Goal: Transaction & Acquisition: Purchase product/service

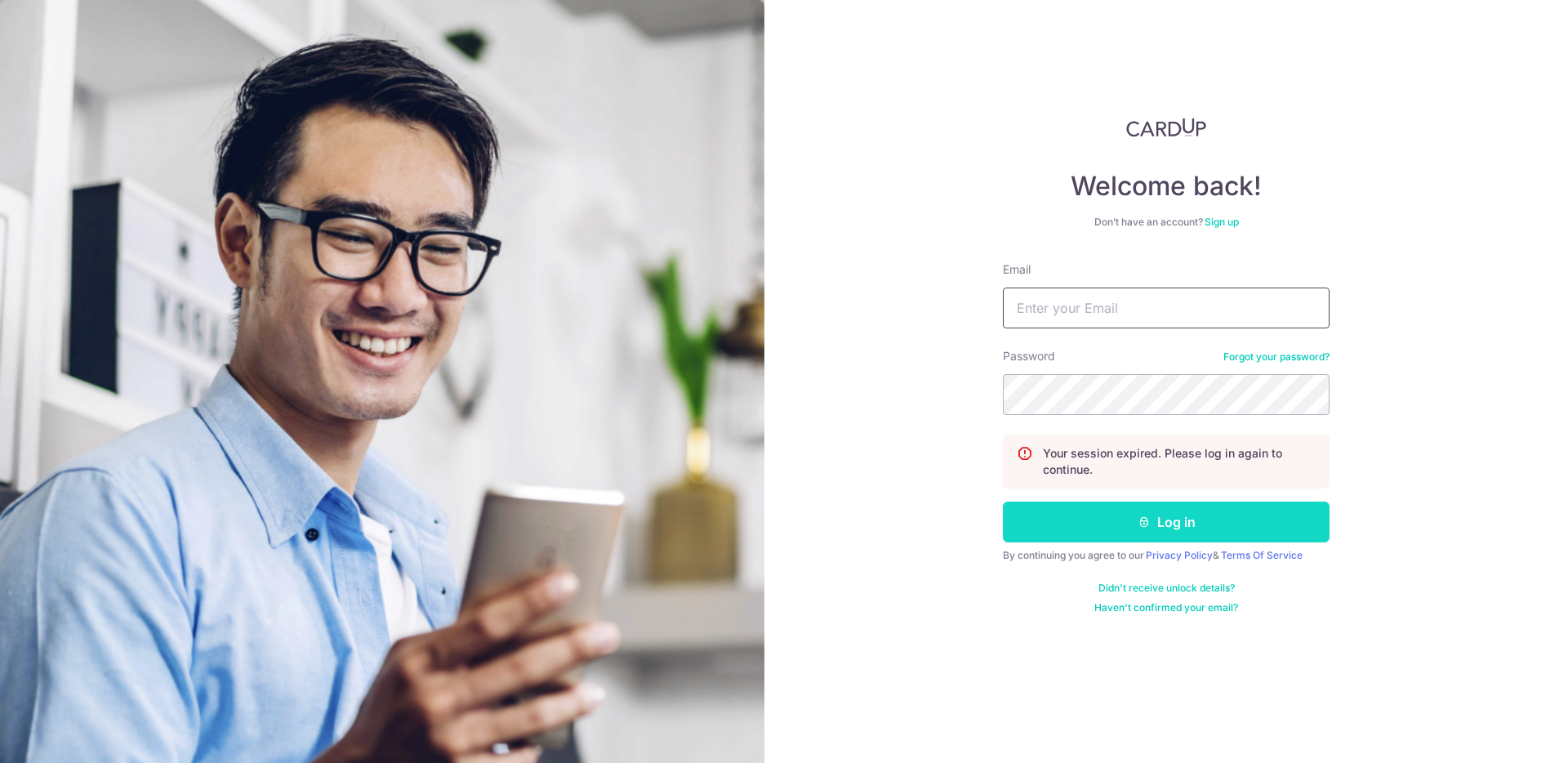
type input "[PERSON_NAME][EMAIL_ADDRESS][PERSON_NAME][DOMAIN_NAME]"
click at [1156, 520] on button "Log in" at bounding box center [1166, 522] width 327 height 41
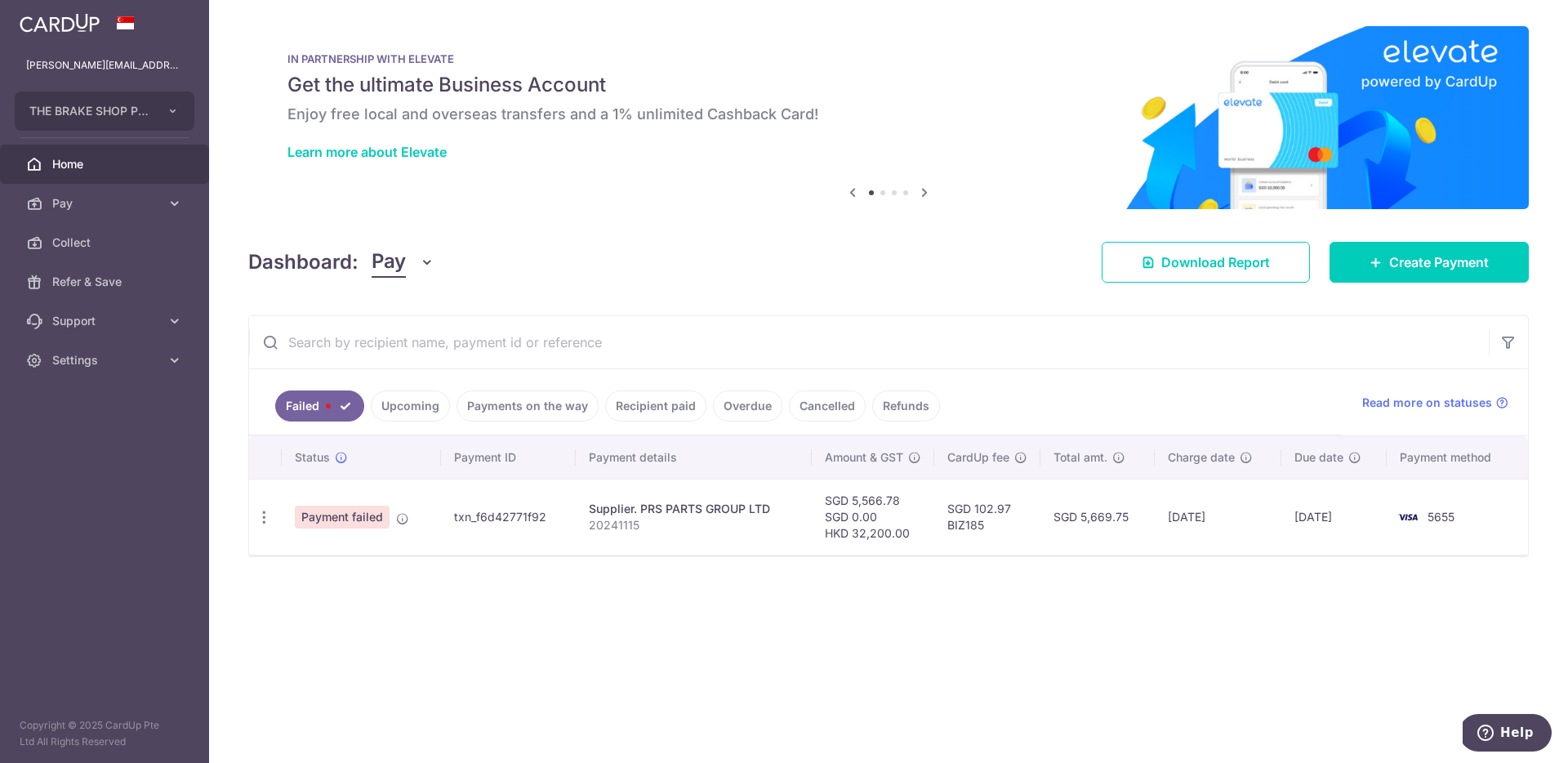
click at [422, 405] on link "Upcoming" at bounding box center [410, 406] width 79 height 31
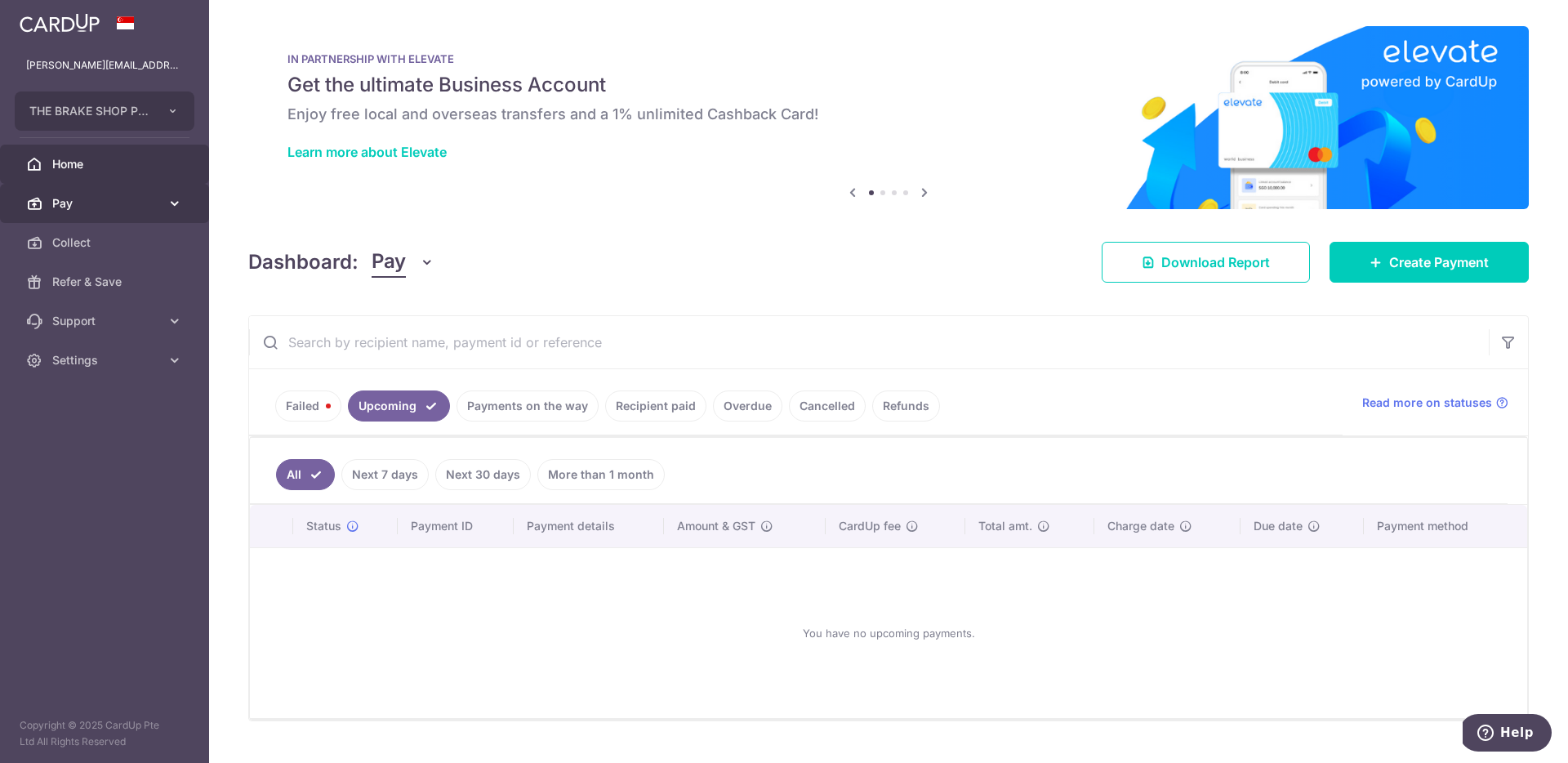
click at [136, 205] on span "Pay" at bounding box center [106, 204] width 108 height 16
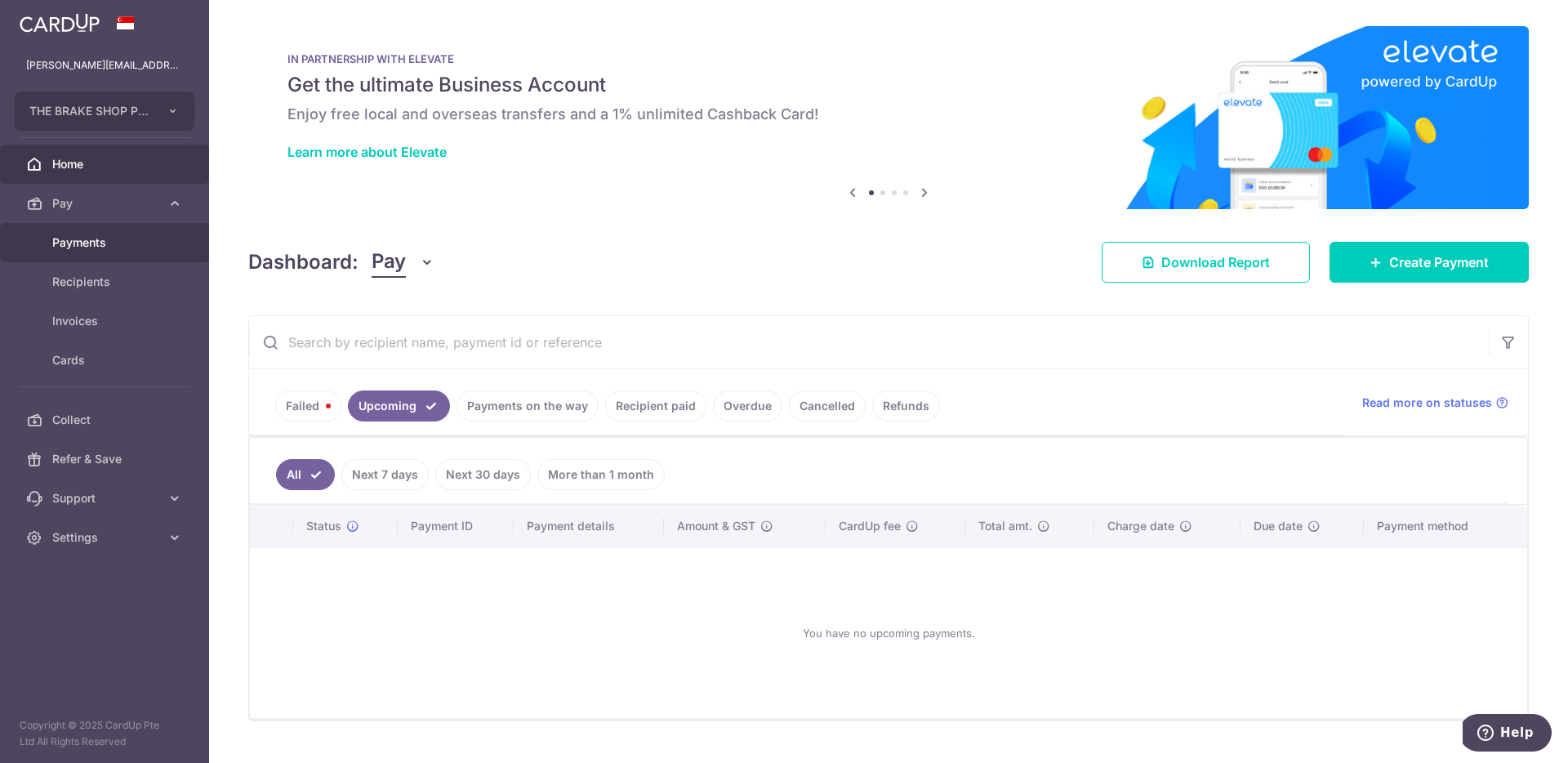
click at [108, 247] on span "Payments" at bounding box center [106, 243] width 108 height 16
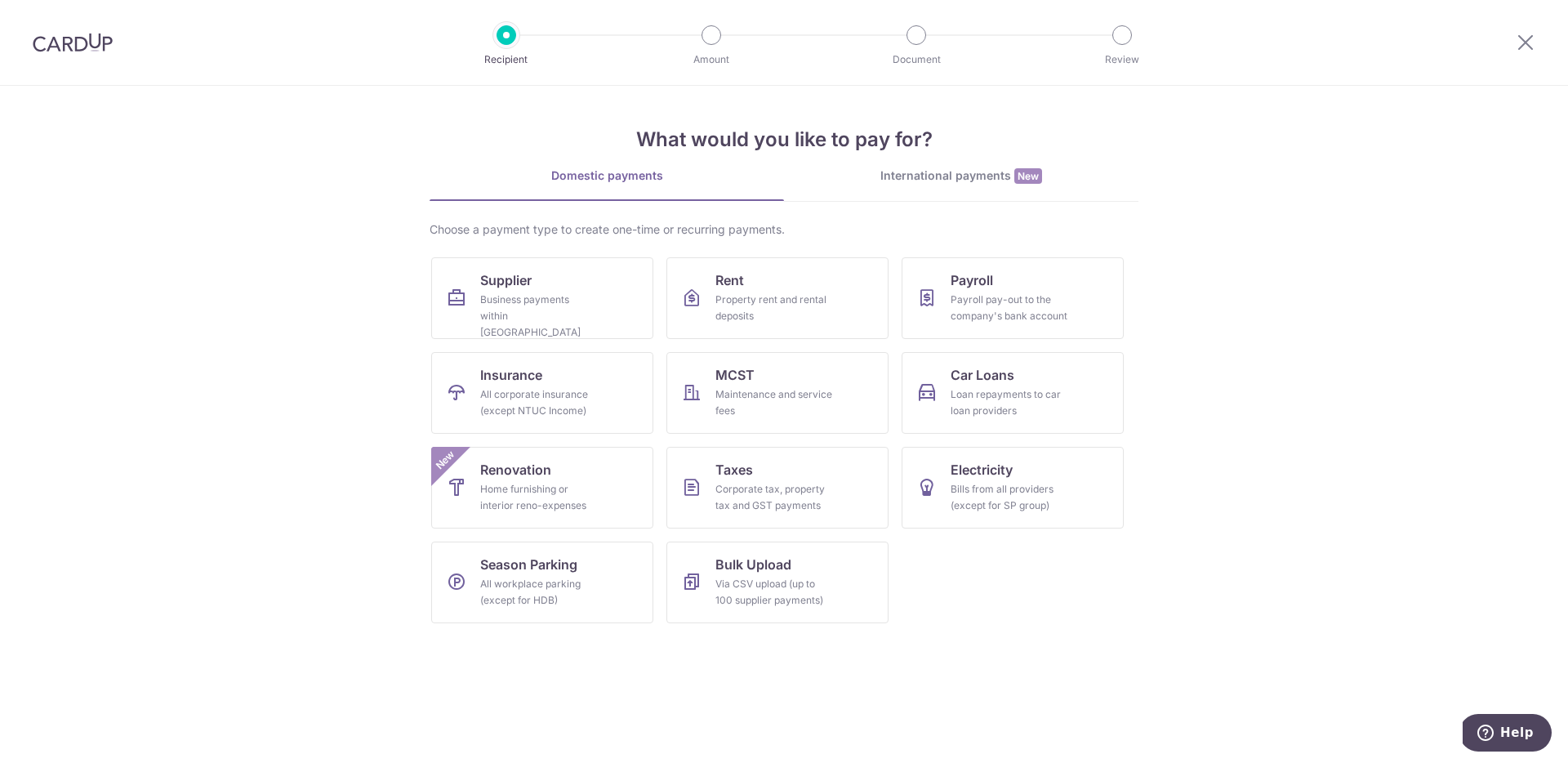
click at [966, 184] on div "International payments New" at bounding box center [961, 175] width 355 height 17
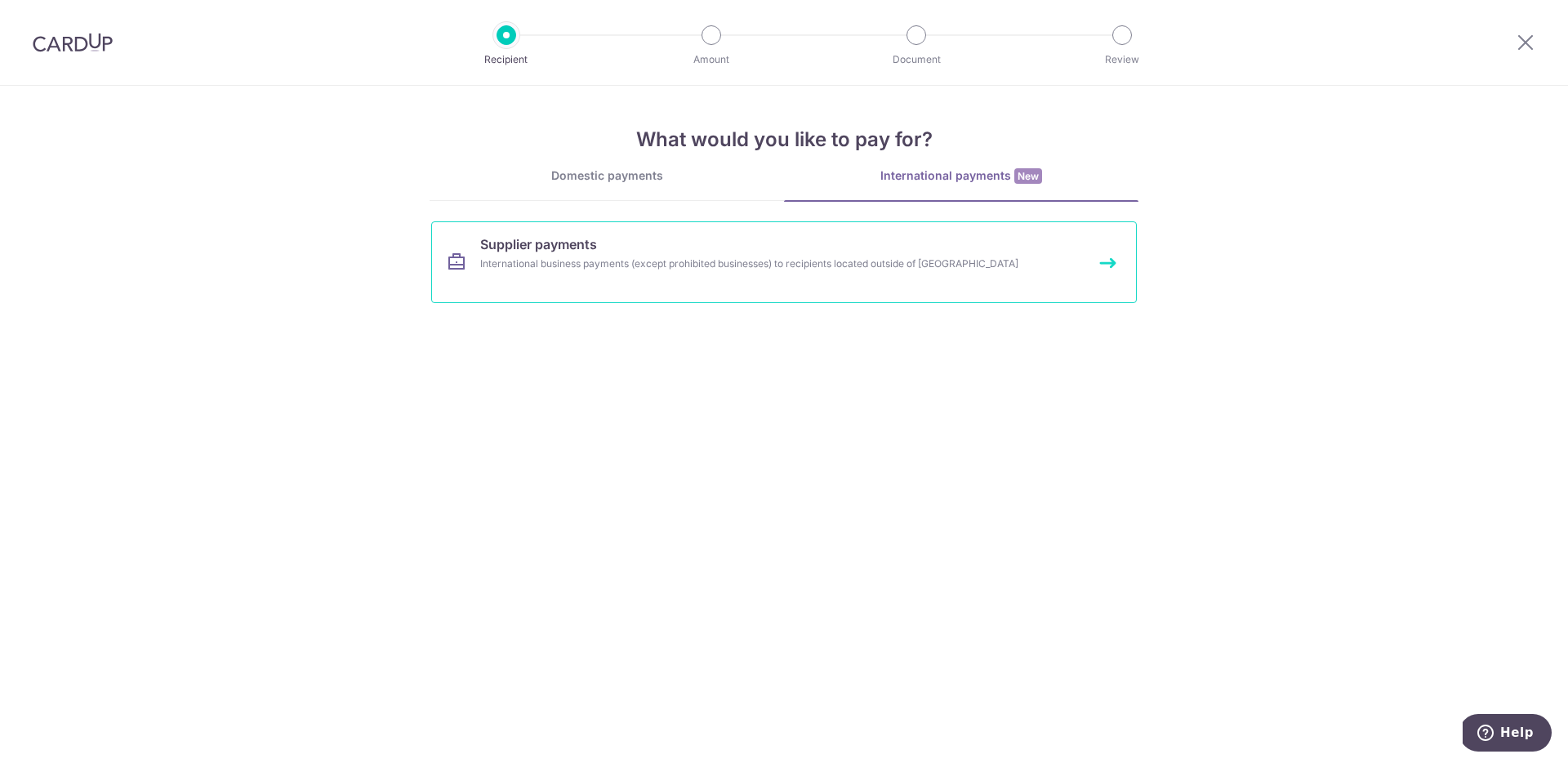
click at [650, 277] on link "Supplier payments International business payments (except prohibited businesses…" at bounding box center [784, 262] width 706 height 82
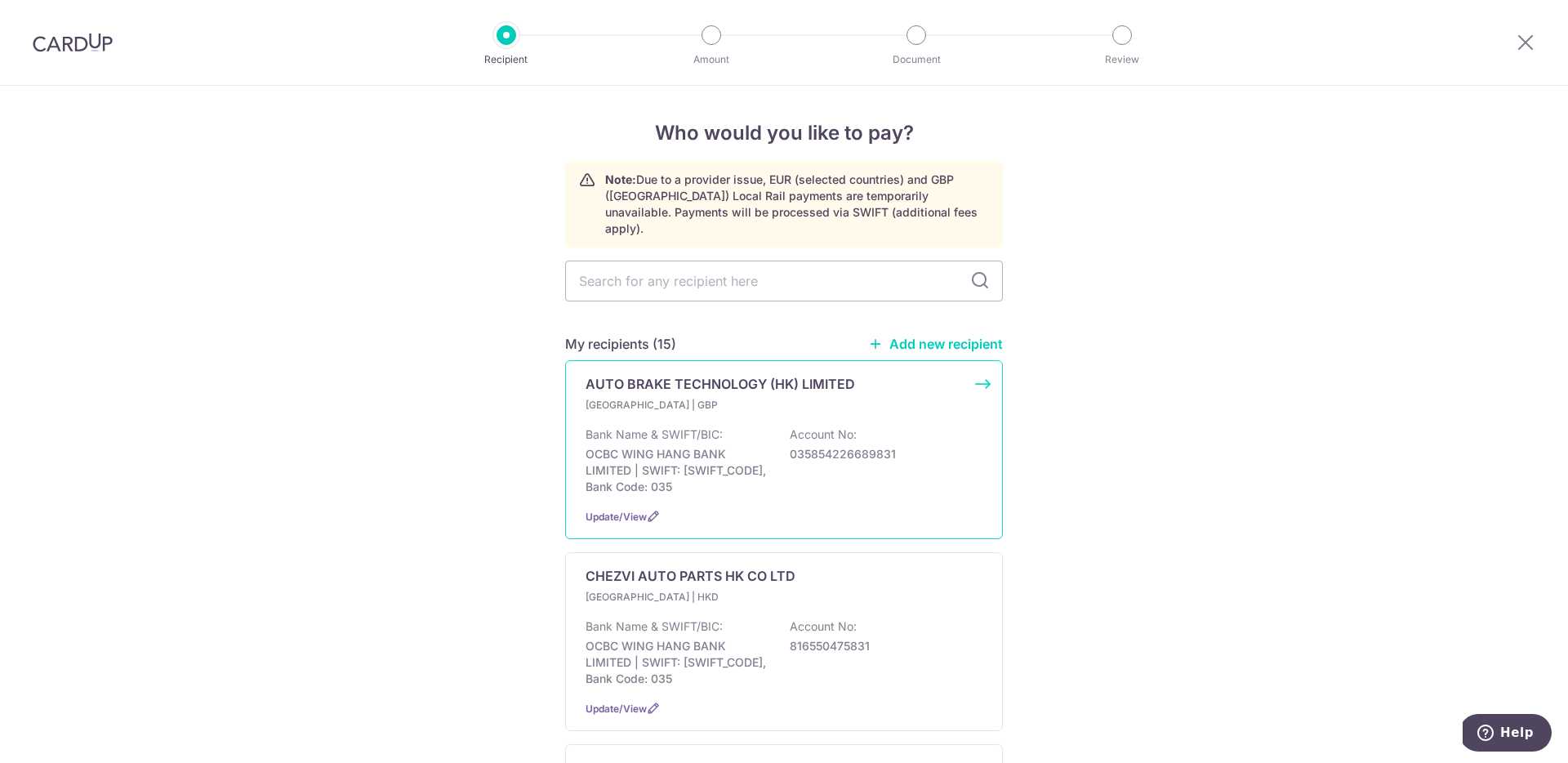
click at [937, 464] on div "Bank Name & SWIFT/BIC: OCBC WING HANG BANK LIMITED | SWIFT: WIHBHKHHXXX, Bank C…" at bounding box center [784, 461] width 397 height 68
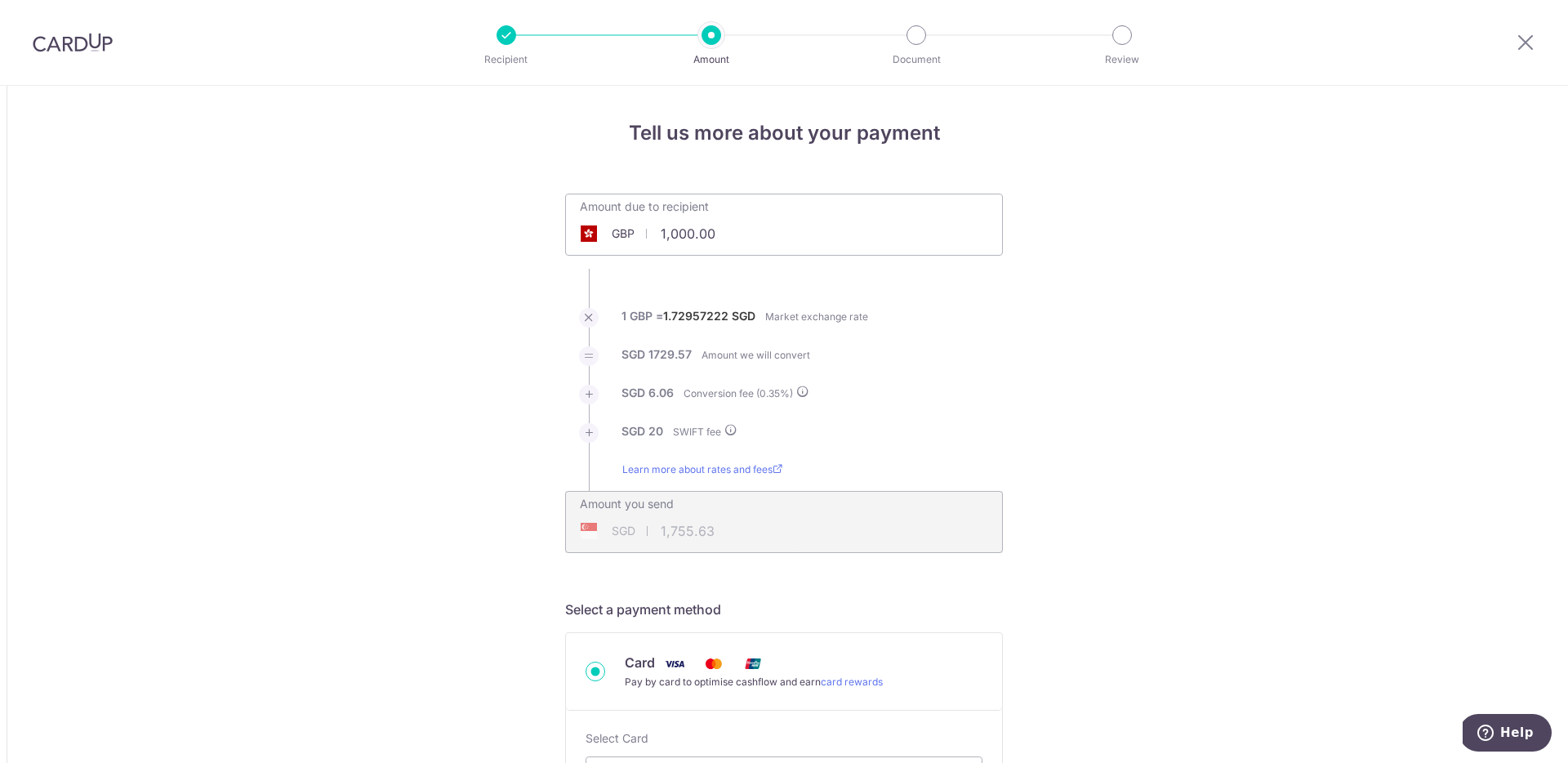
drag, startPoint x: 690, startPoint y: 236, endPoint x: 614, endPoint y: 229, distance: 76.3
click at [614, 229] on div "GBP 1,000.00 1000" at bounding box center [692, 234] width 252 height 37
click at [739, 229] on input "25738.64.00" at bounding box center [692, 234] width 252 height 37
type input "25,738.64"
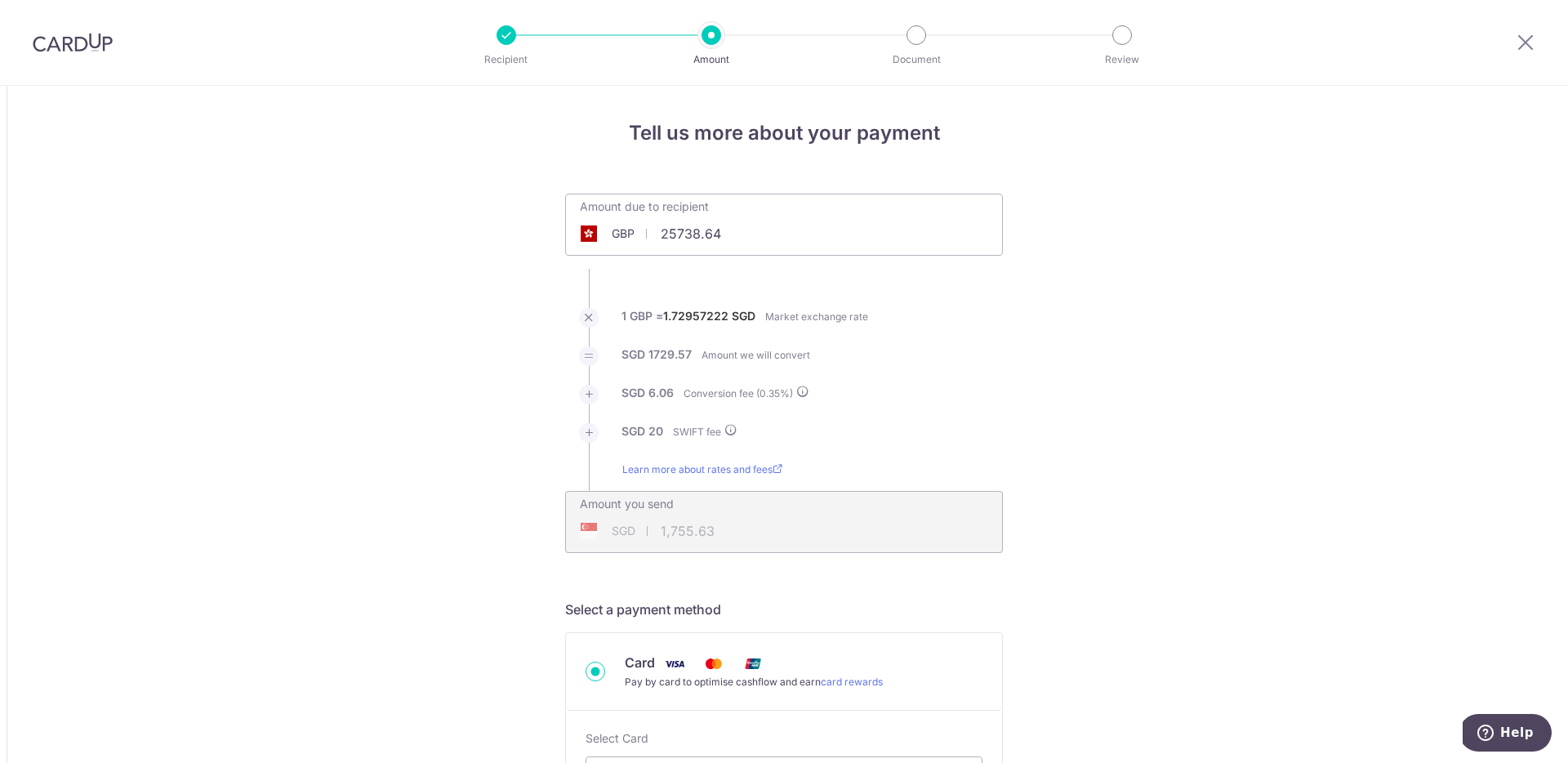
type input "44,691.35"
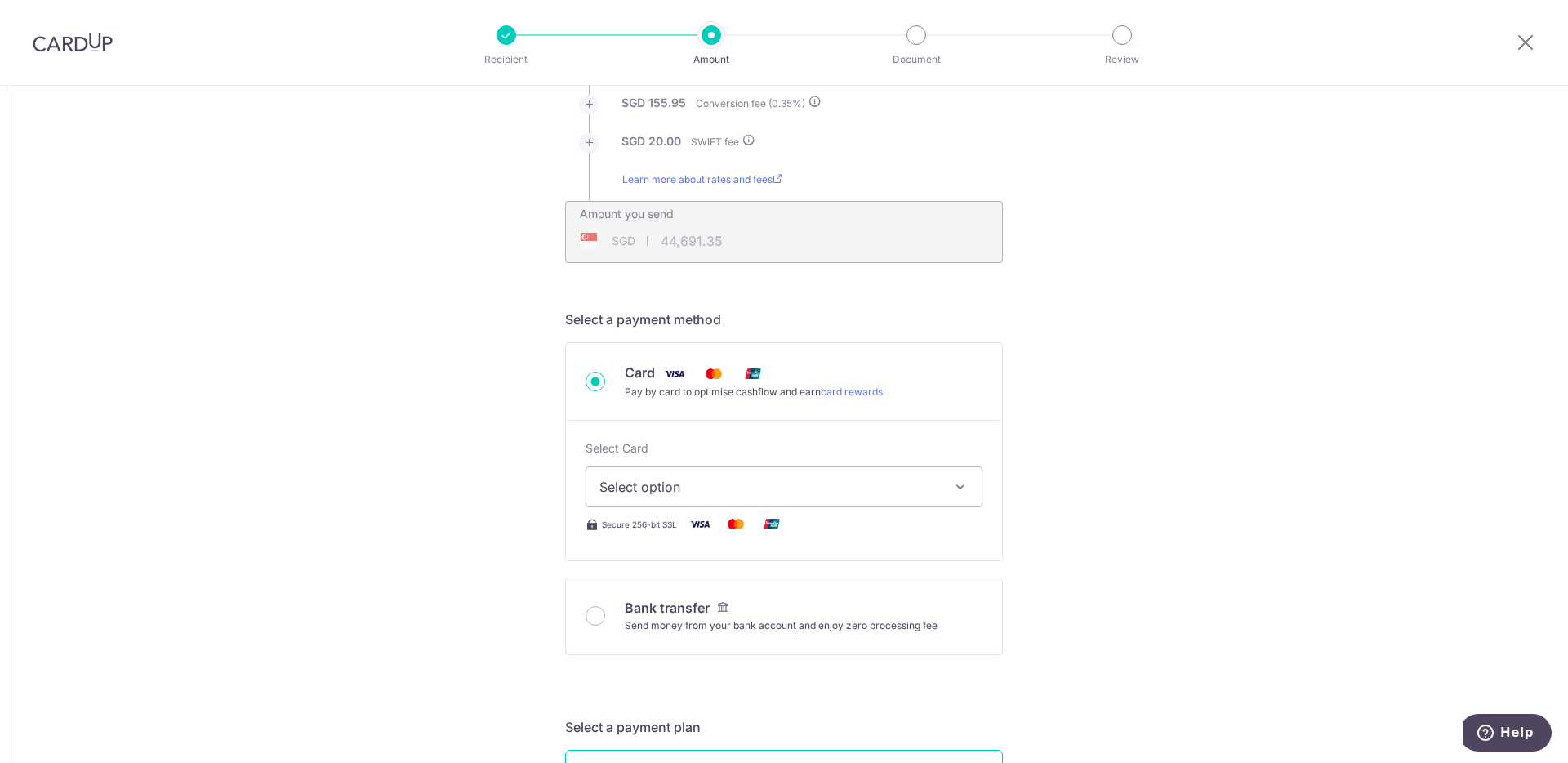
scroll to position [299, 0]
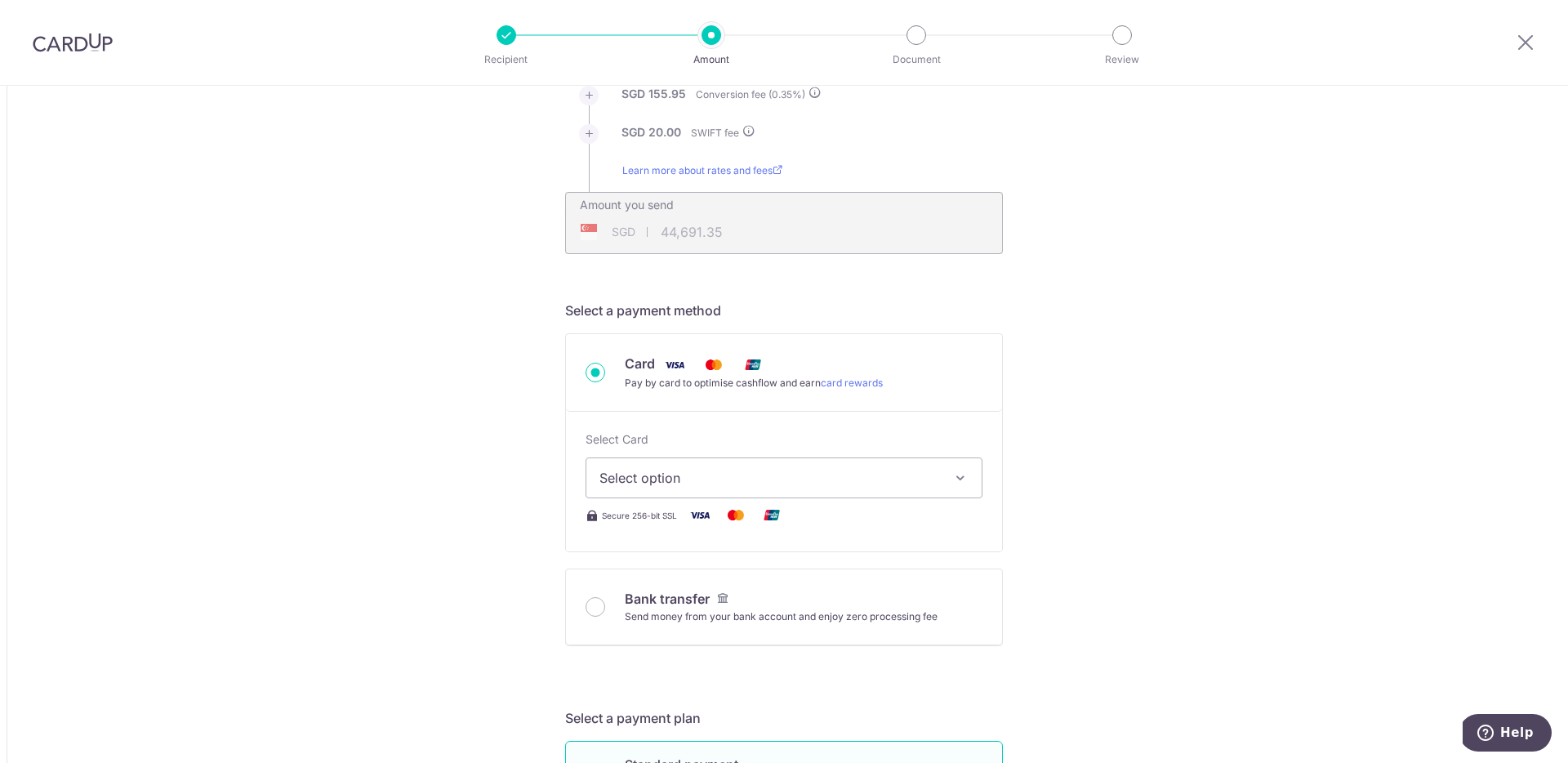
click at [863, 469] on span "Select option" at bounding box center [770, 478] width 340 height 20
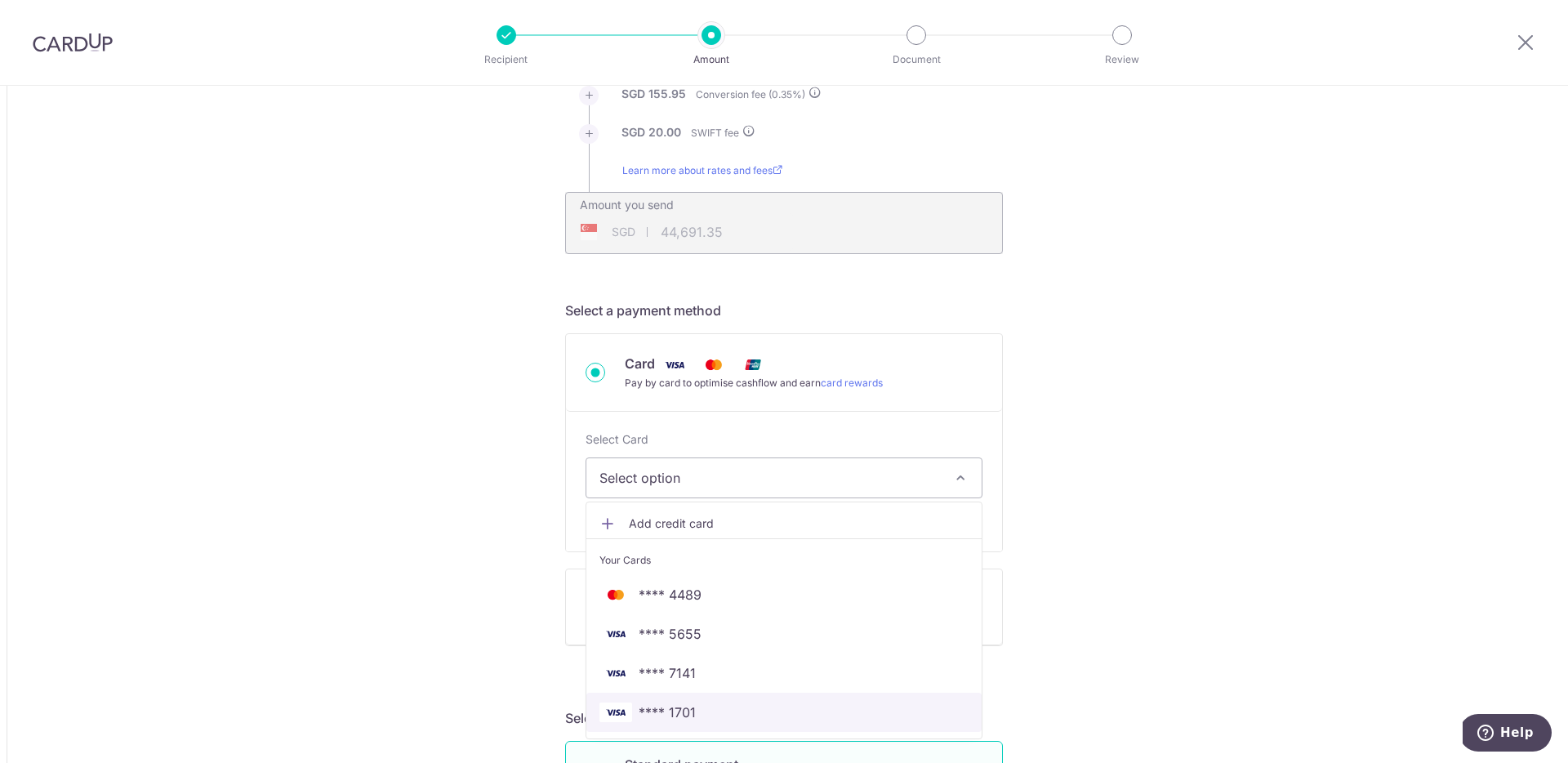
click at [714, 712] on span "**** 1701" at bounding box center [784, 712] width 369 height 20
type input "25,738.64"
type input "44,691.87"
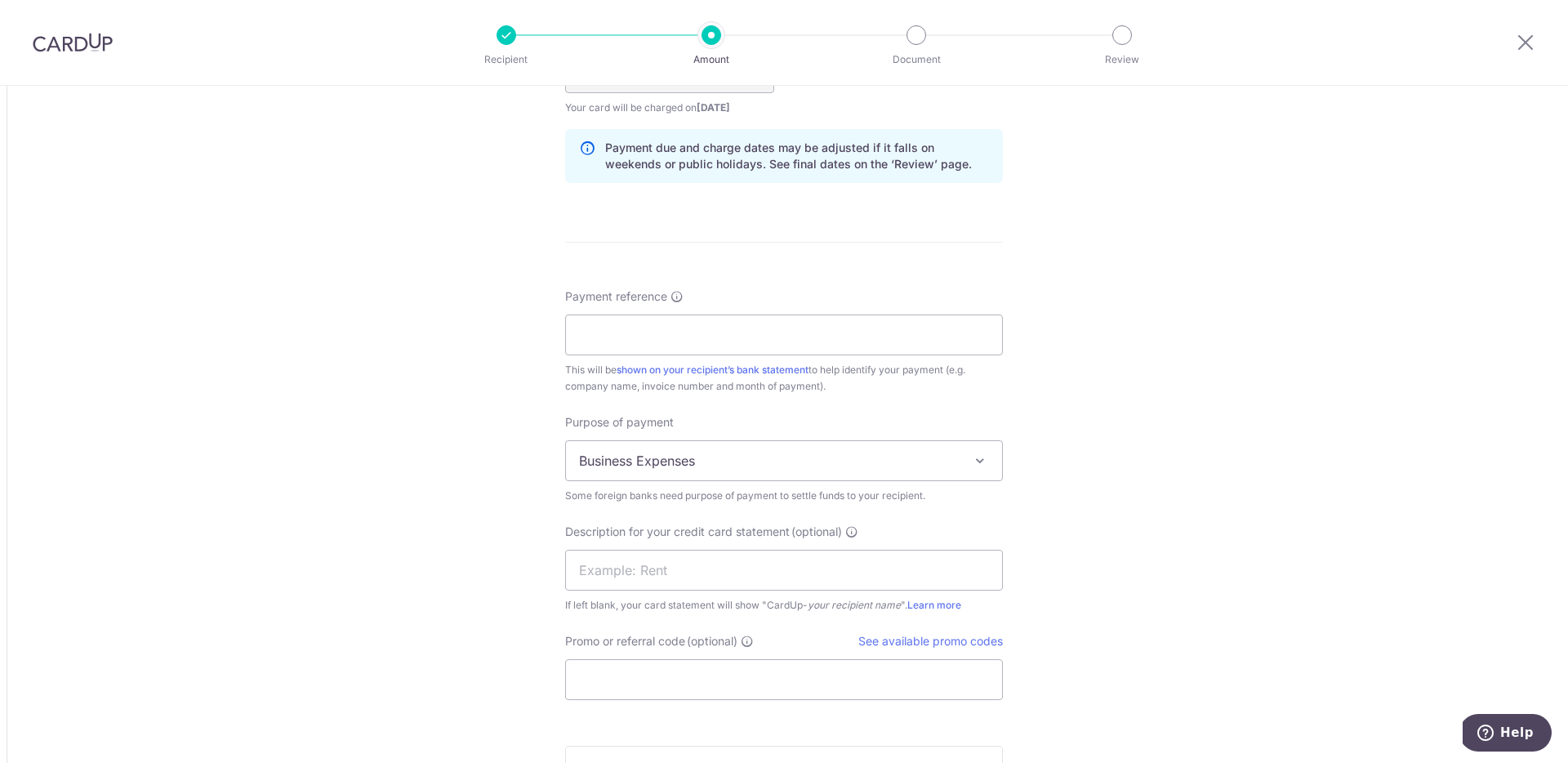
scroll to position [1290, 0]
click at [835, 325] on input "Payment reference" at bounding box center [784, 333] width 438 height 41
type input "20250912"
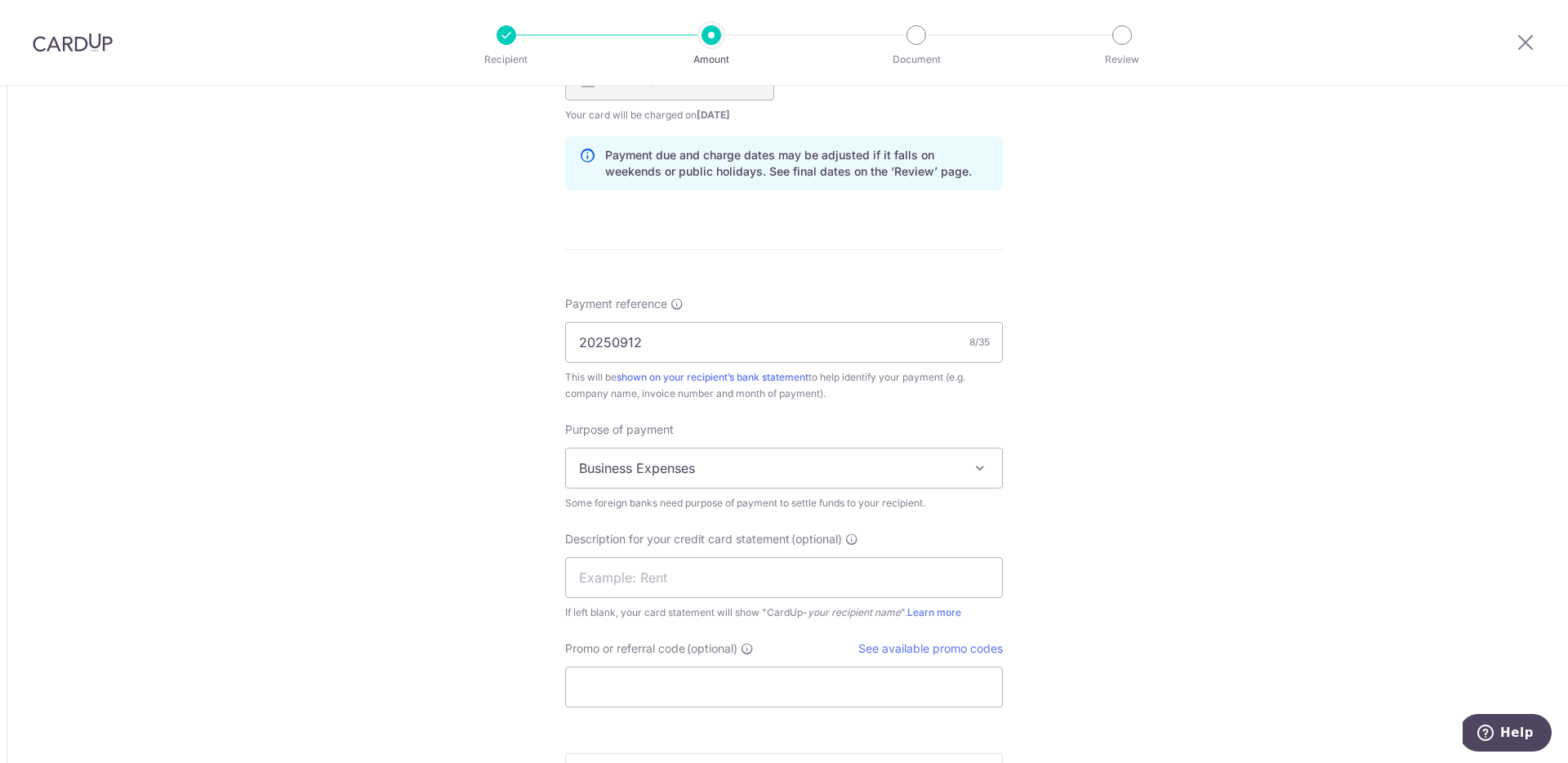
scroll to position [1564, 0]
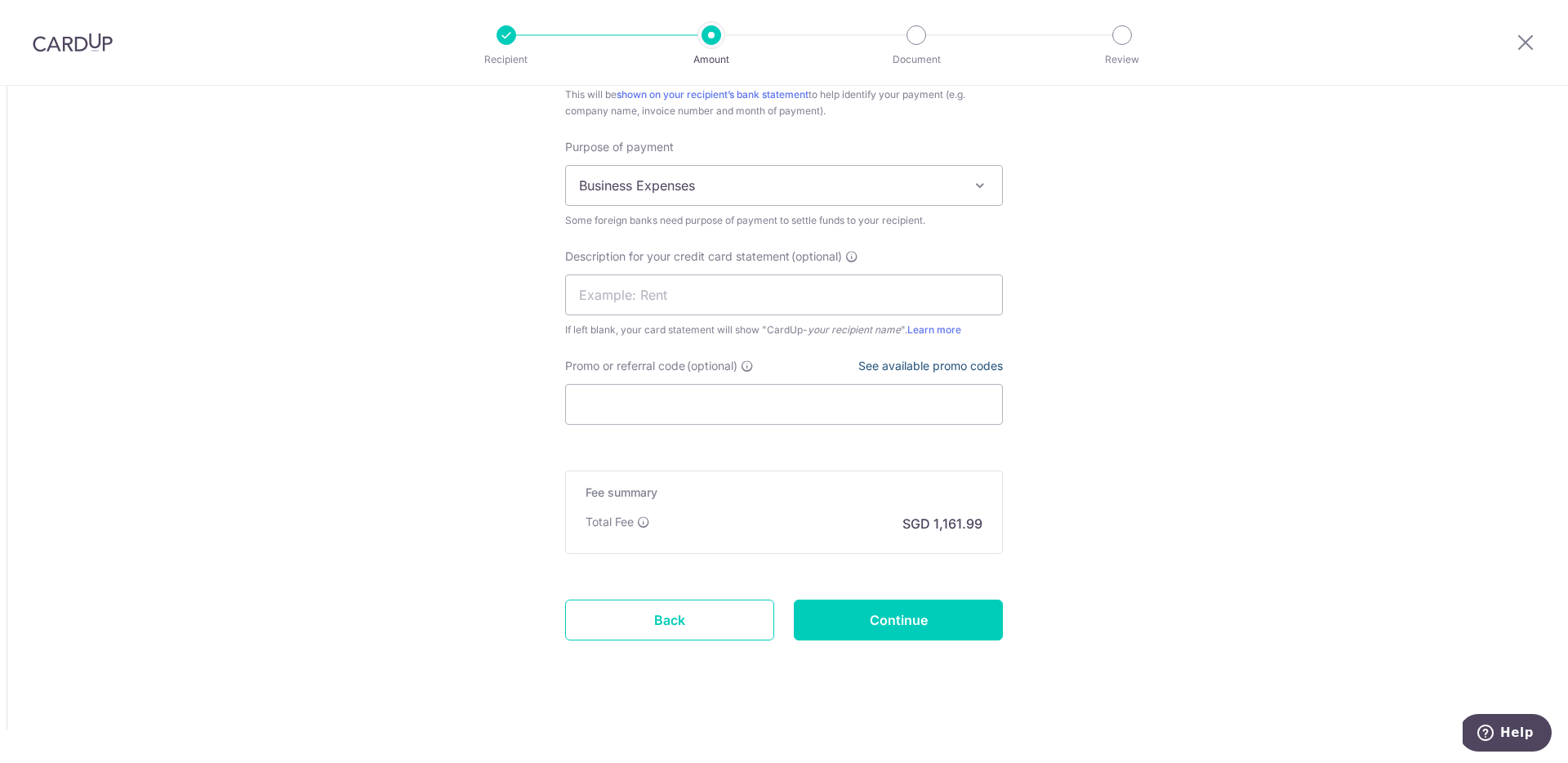
click at [937, 367] on link "See available promo codes" at bounding box center [931, 365] width 145 height 14
click at [699, 414] on input "Promo or referral code (optional)" at bounding box center [784, 405] width 438 height 41
paste input "BOFF185"
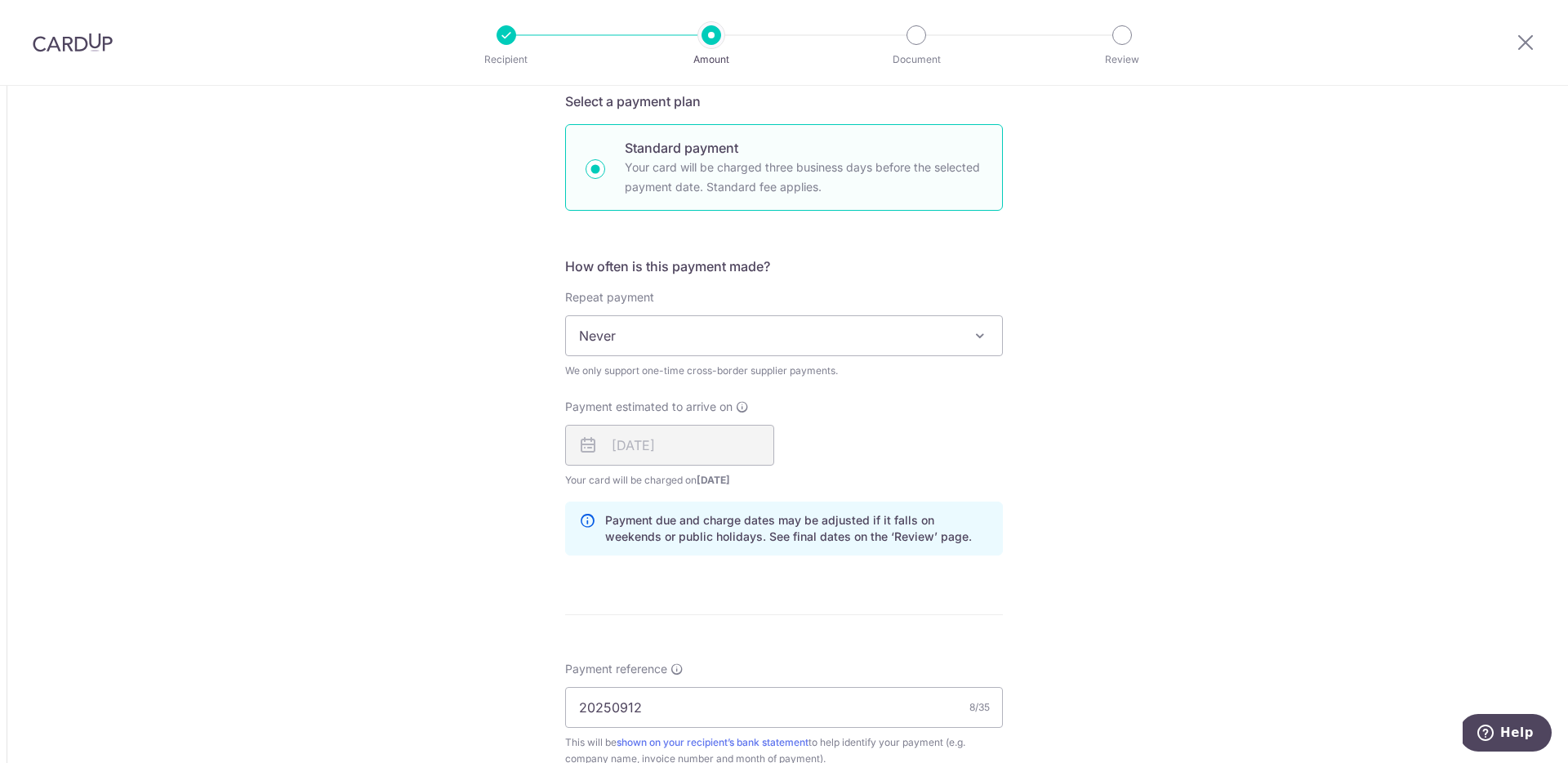
scroll to position [1638, 0]
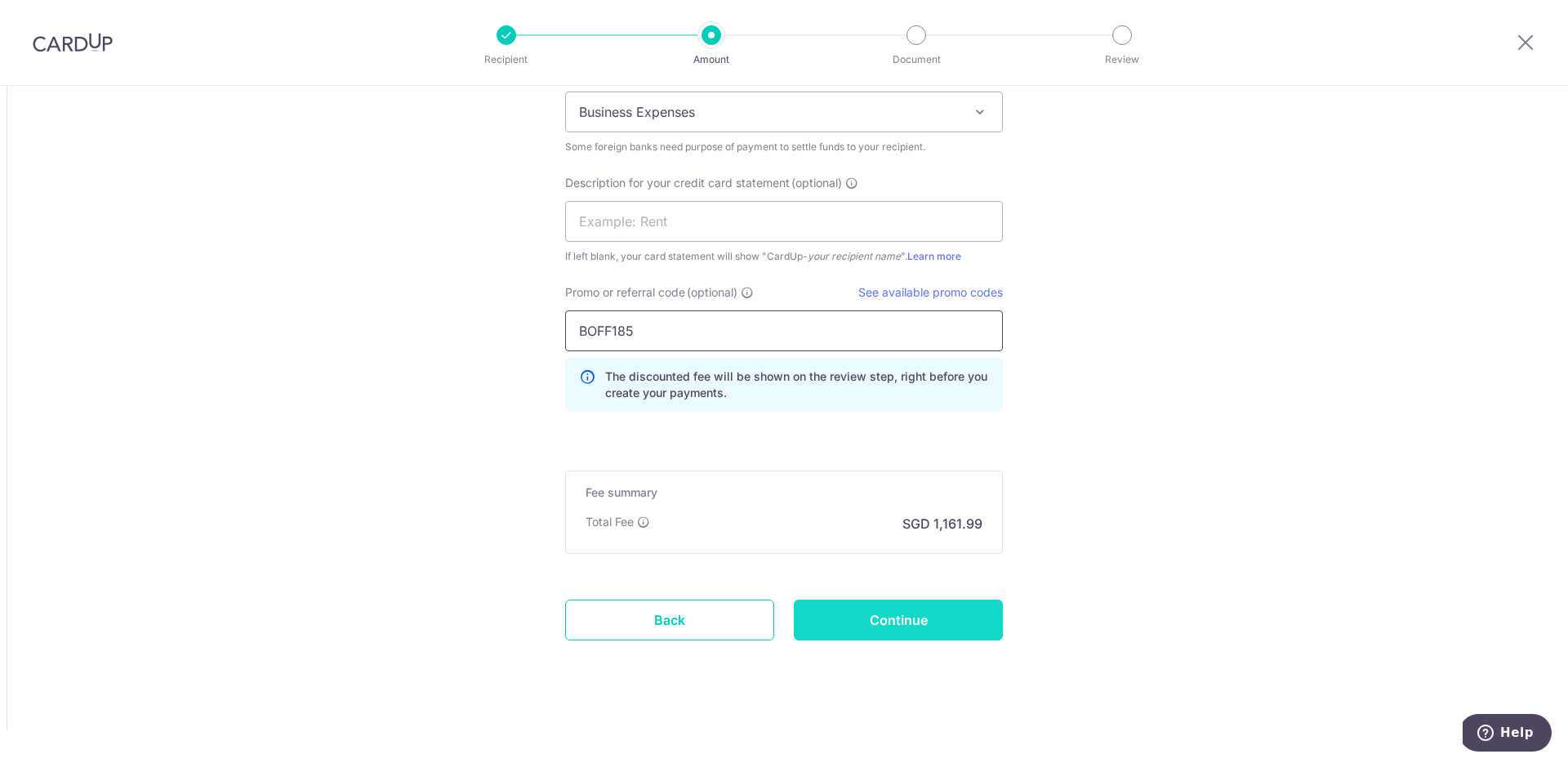
type input "BOFF185"
click at [956, 619] on input "Continue" at bounding box center [898, 621] width 209 height 41
type input "Create Schedule"
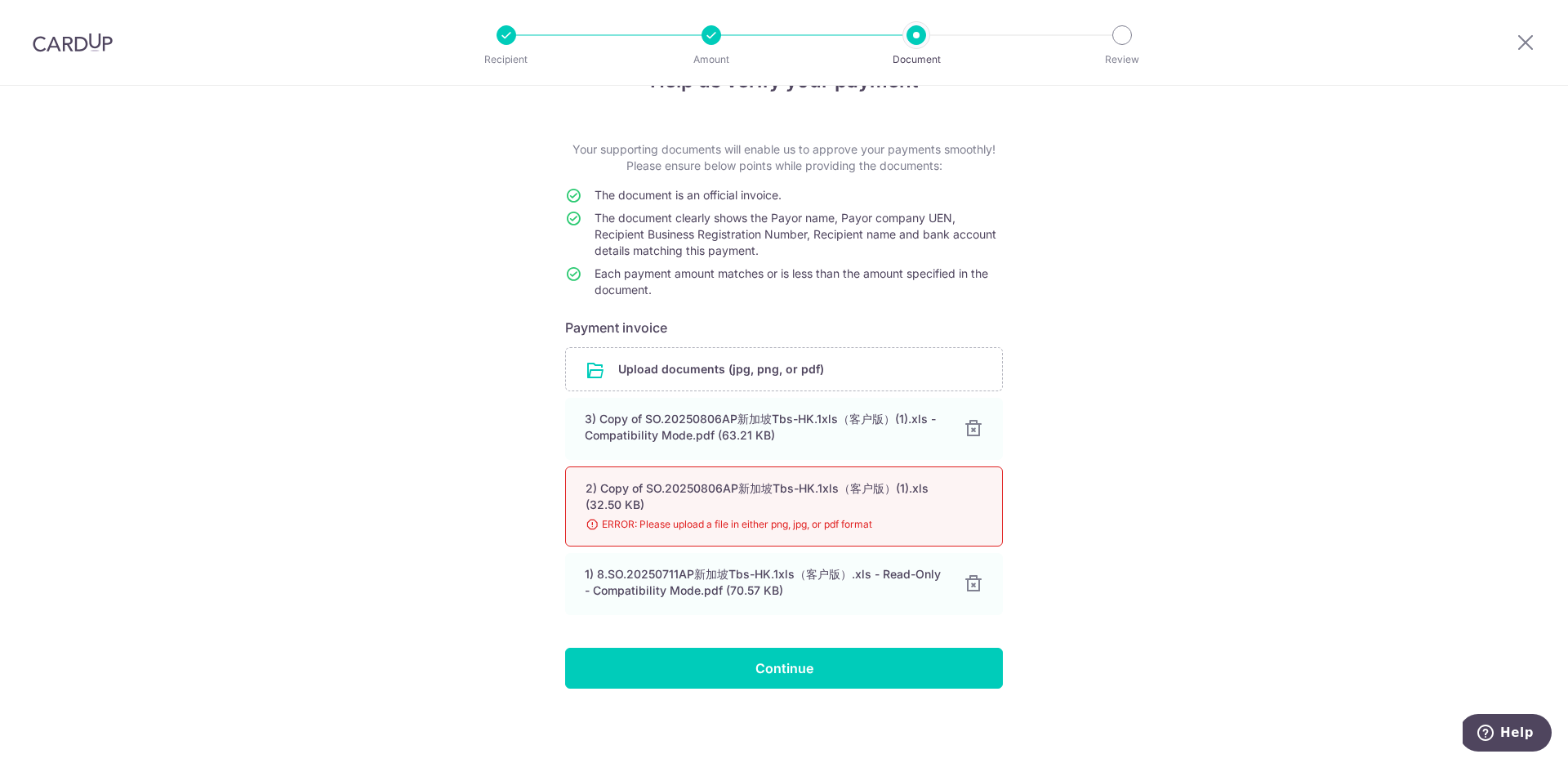
scroll to position [55, 0]
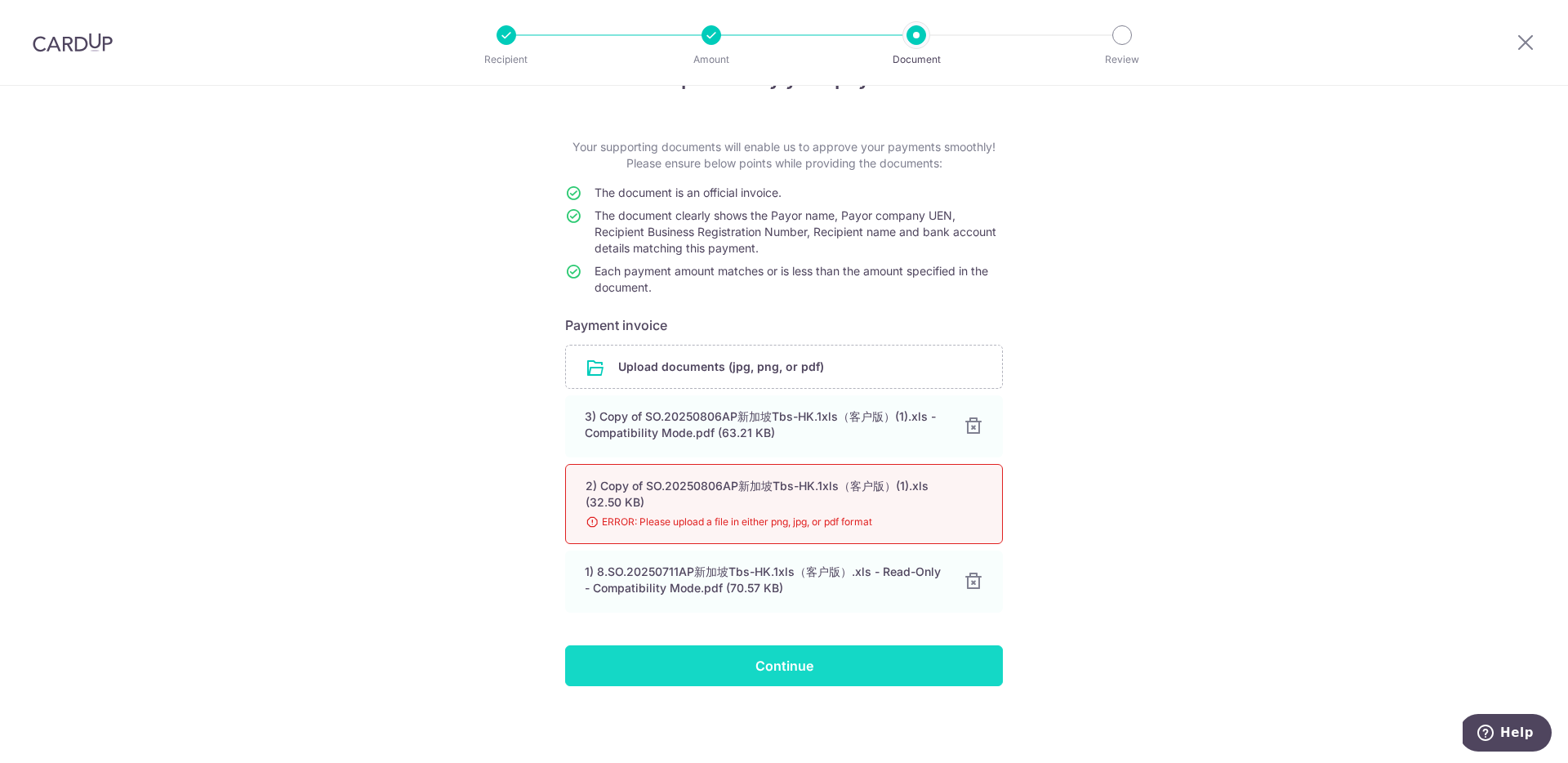
click at [860, 666] on input "Continue" at bounding box center [784, 666] width 438 height 41
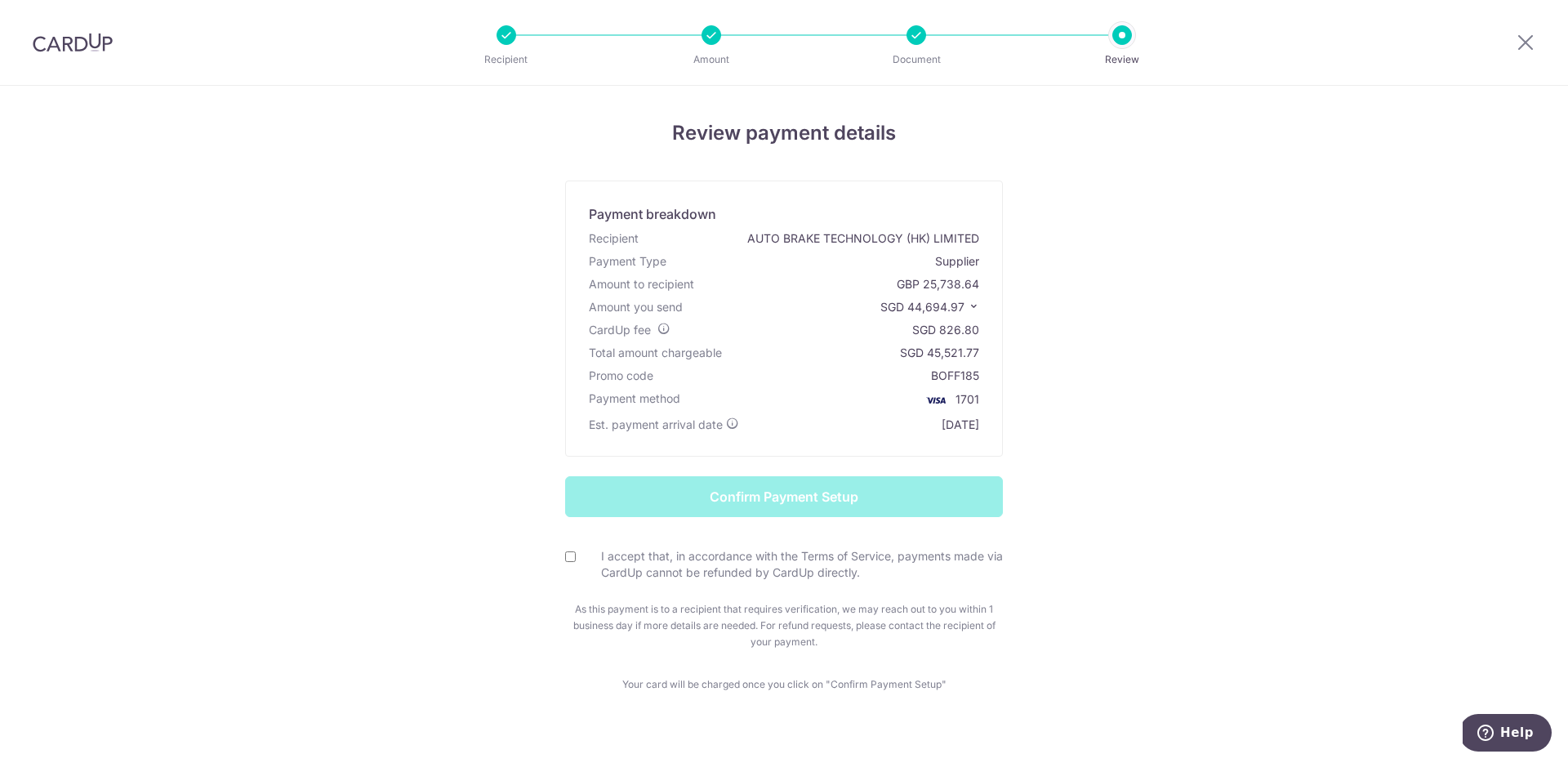
drag, startPoint x: 925, startPoint y: 351, endPoint x: 982, endPoint y: 350, distance: 57.0
click at [982, 350] on div "Payment breakdown Recipient AUTO BRAKE TECHNOLOGY (HK) LIMITED Payment Type Sup…" at bounding box center [784, 318] width 438 height 277
copy div "45,521.77"
click at [568, 558] on input "I accept that, in accordance with the Terms of Service, payments made via CardU…" at bounding box center [571, 557] width 11 height 11
checkbox input "true"
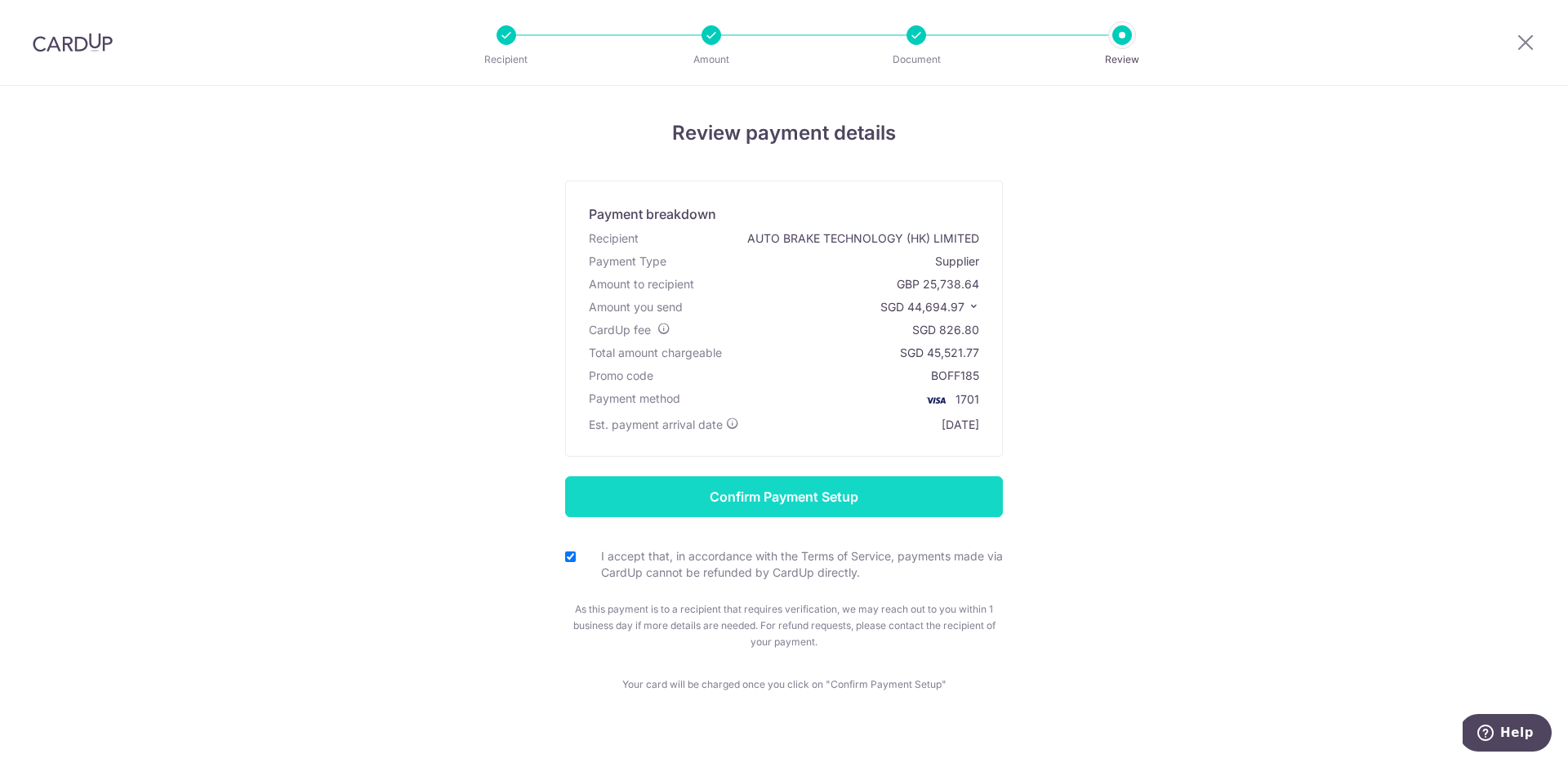
click at [860, 494] on input "Confirm Payment Setup" at bounding box center [784, 497] width 438 height 41
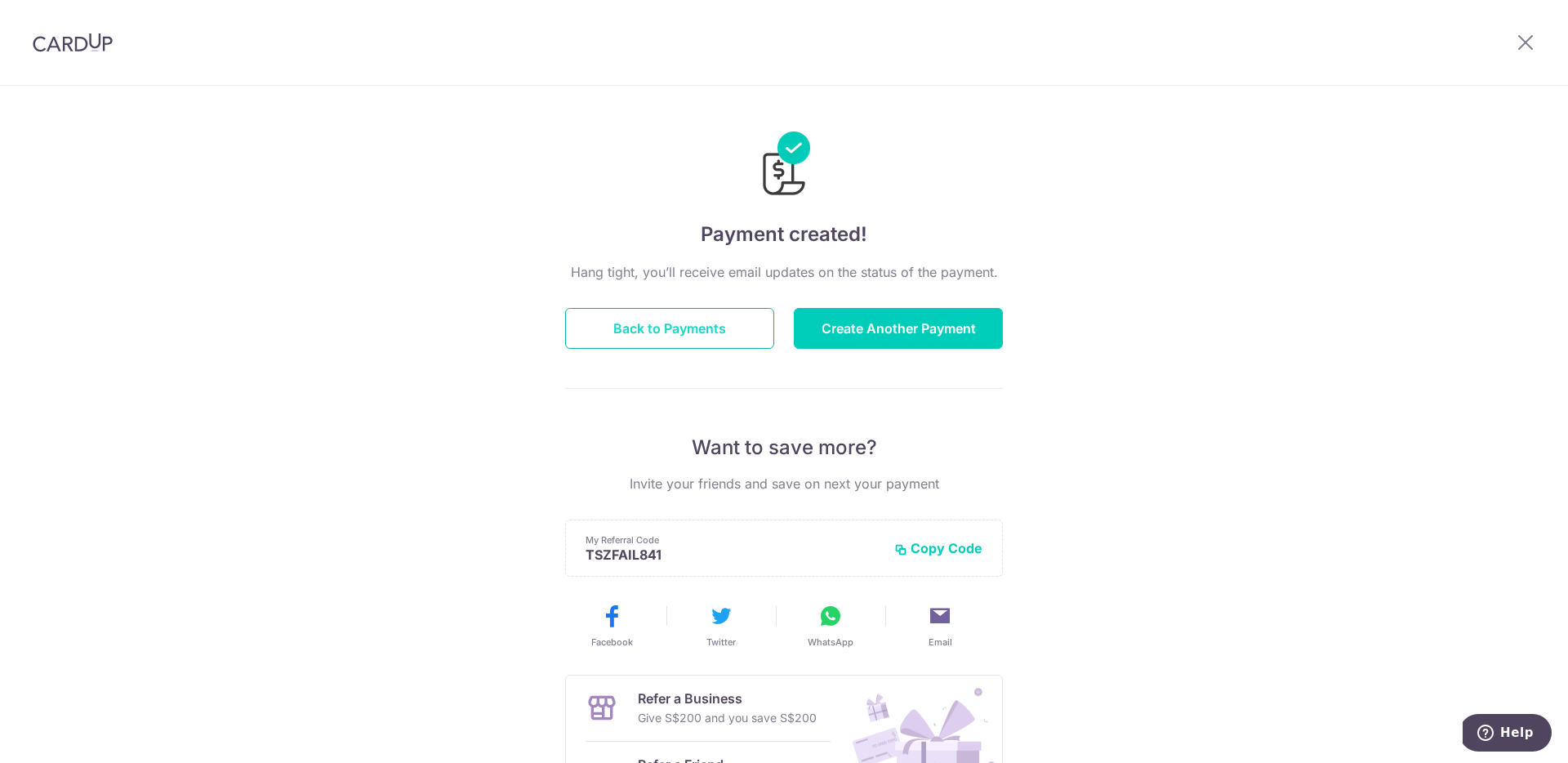
click at [672, 330] on button "Back to Payments" at bounding box center [669, 328] width 209 height 41
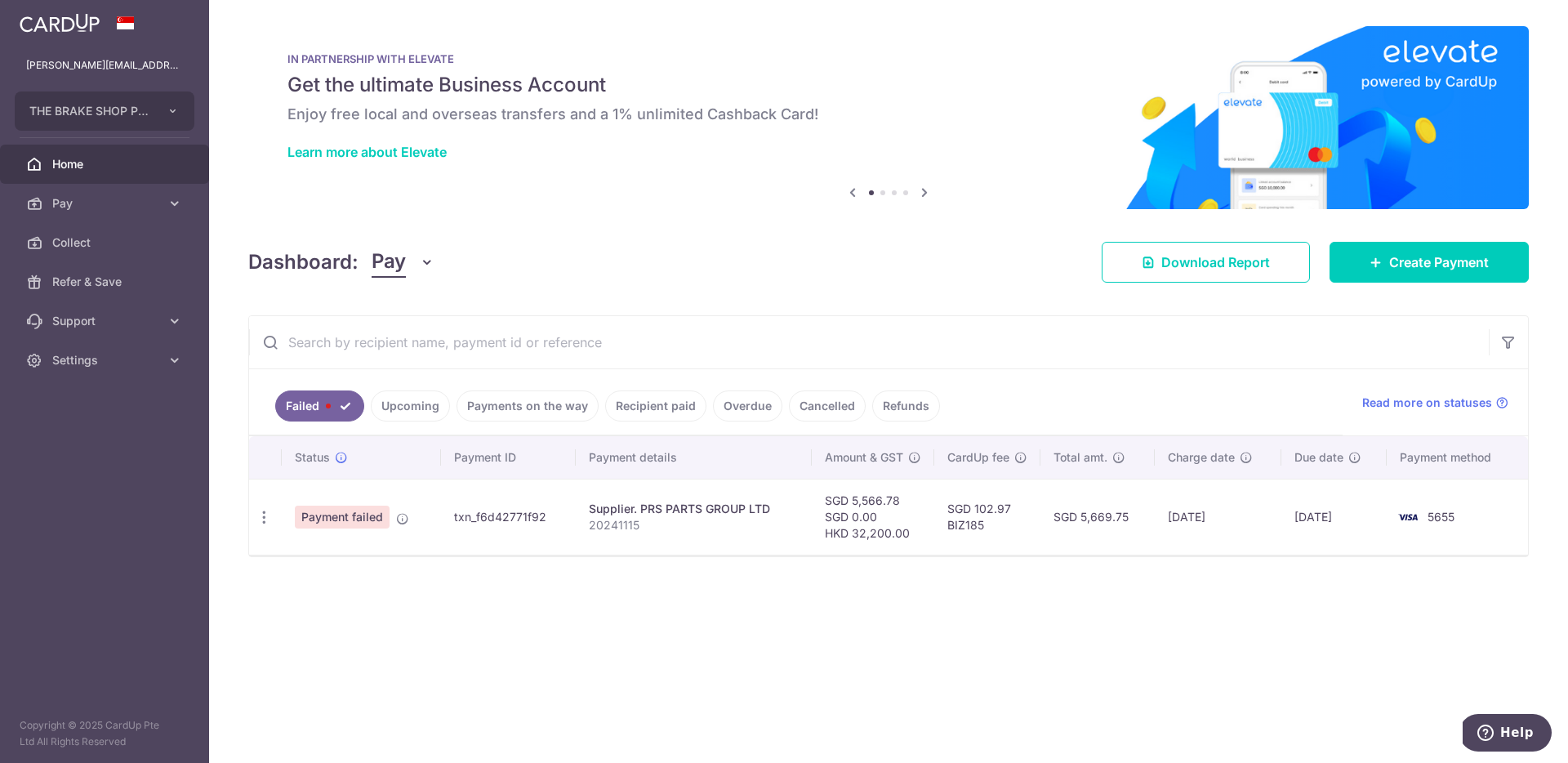
click at [417, 405] on link "Upcoming" at bounding box center [410, 406] width 79 height 31
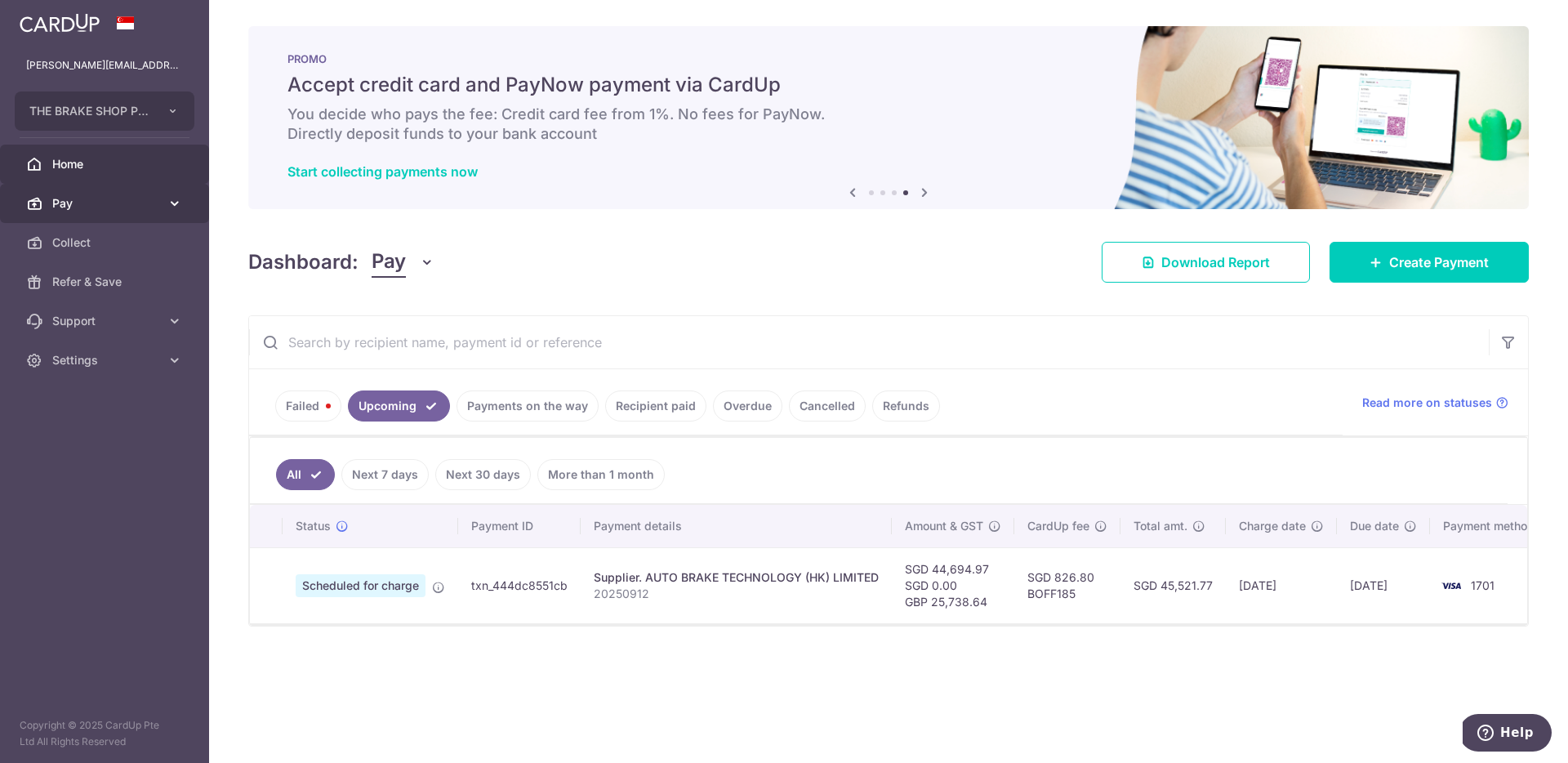
click at [108, 189] on link "Pay" at bounding box center [104, 204] width 209 height 39
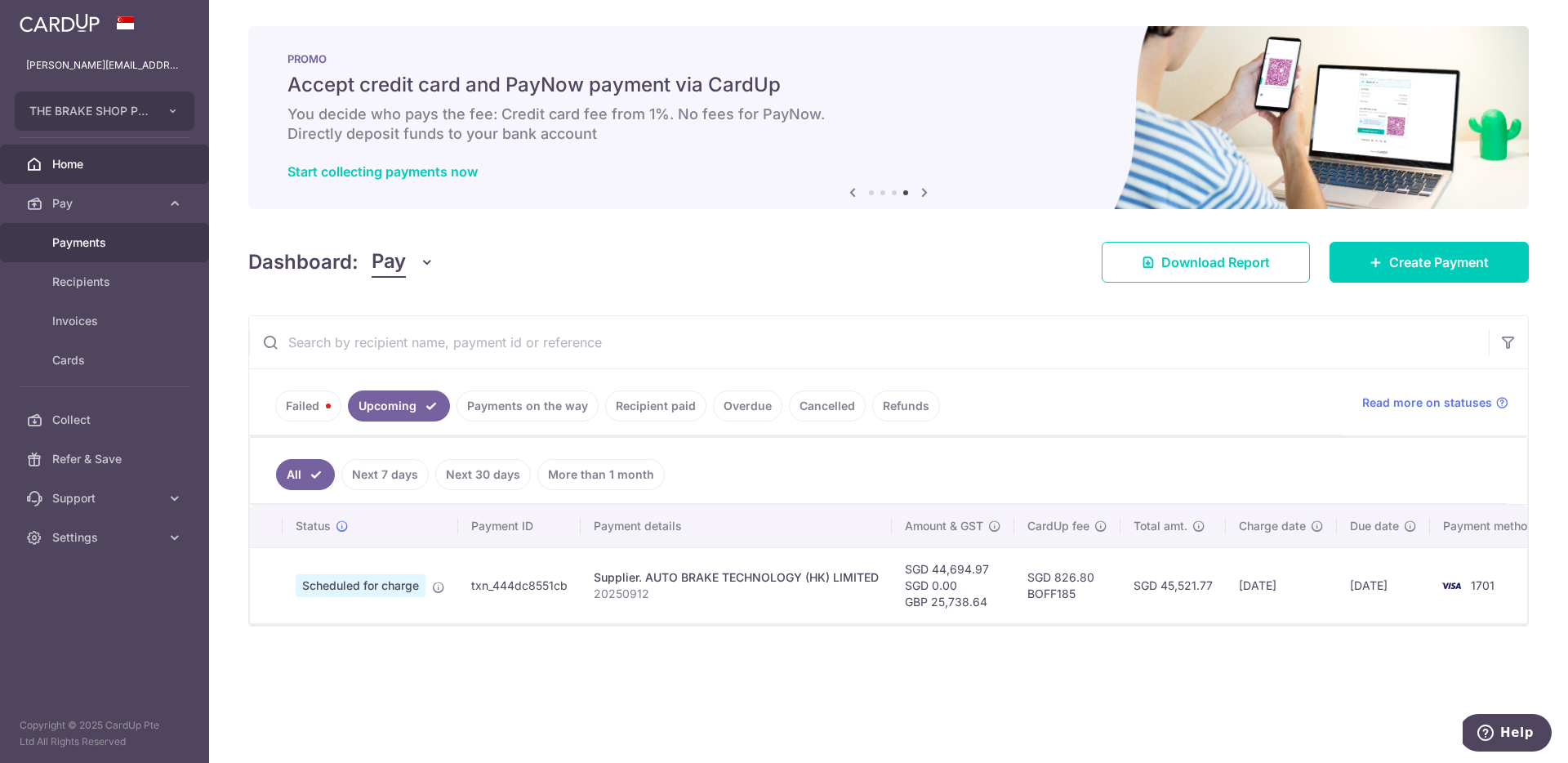
click at [123, 254] on link "Payments" at bounding box center [104, 243] width 209 height 39
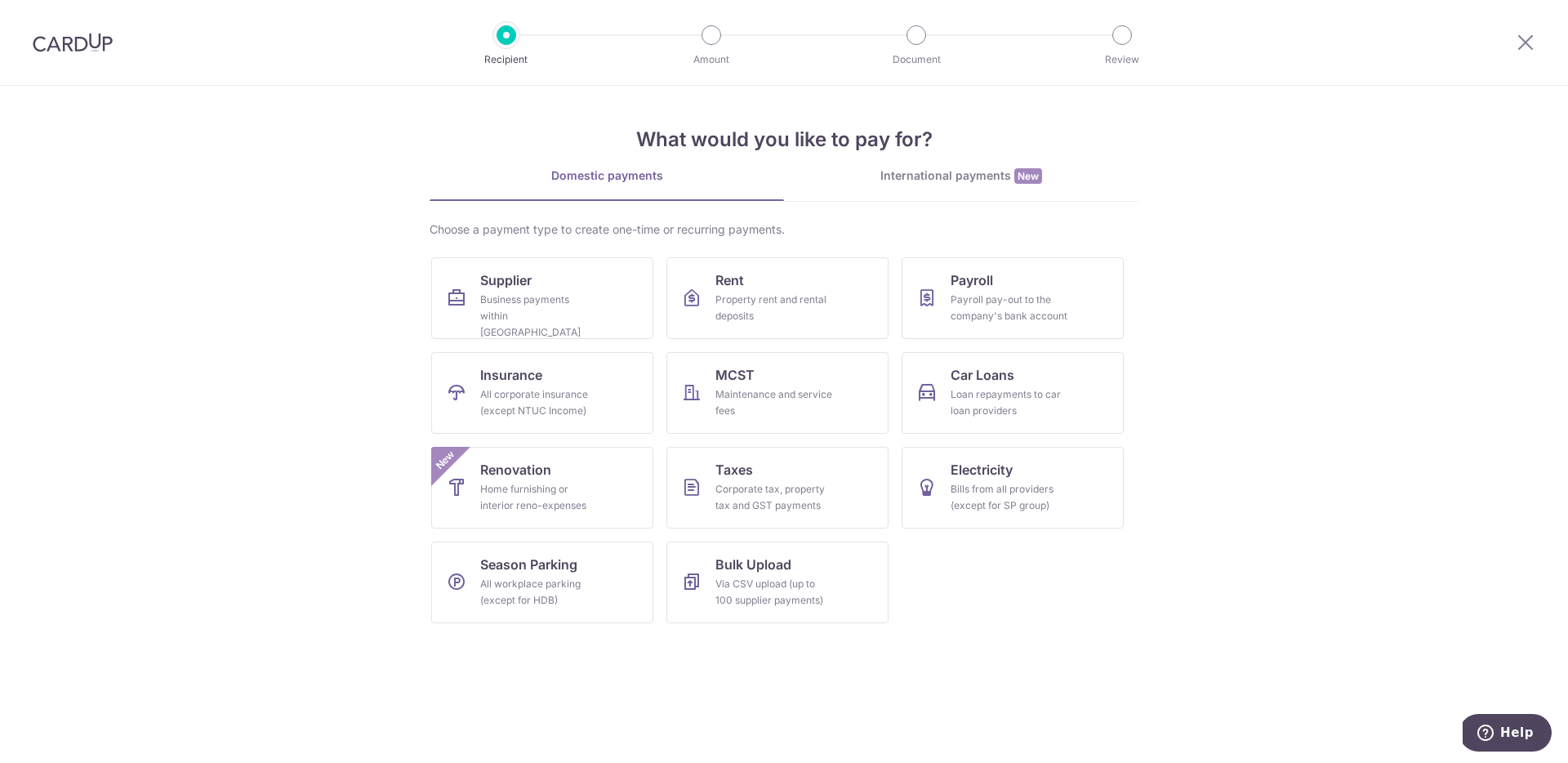
click at [970, 168] on div "What would you like to pay for? Domestic payments International payments New Ch…" at bounding box center [784, 360] width 709 height 550
click at [983, 173] on div "International payments New" at bounding box center [961, 175] width 355 height 17
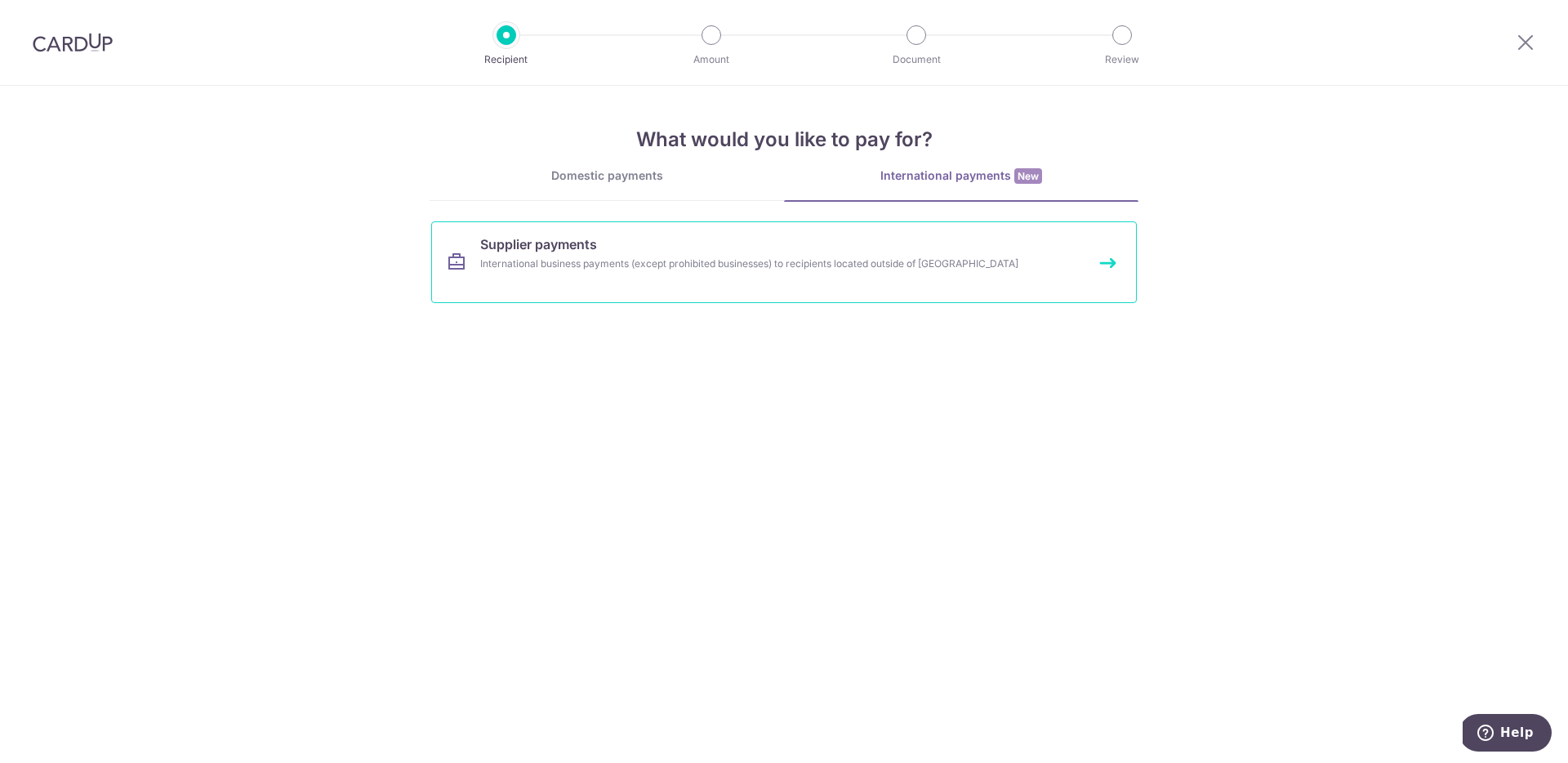
click at [636, 269] on div "International business payments (except prohibited businesses) to recipients lo…" at bounding box center [762, 264] width 564 height 16
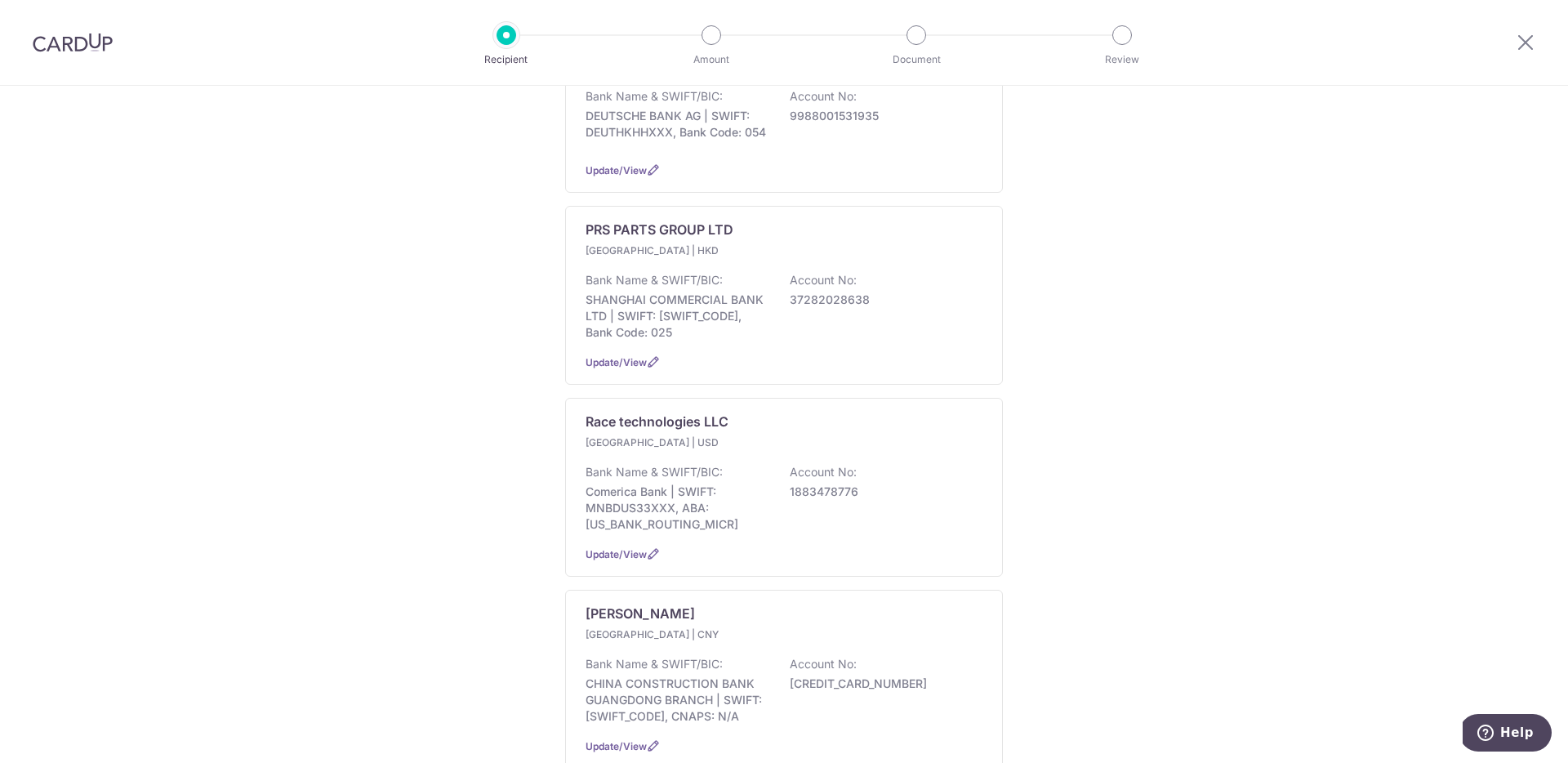
scroll to position [1608, 0]
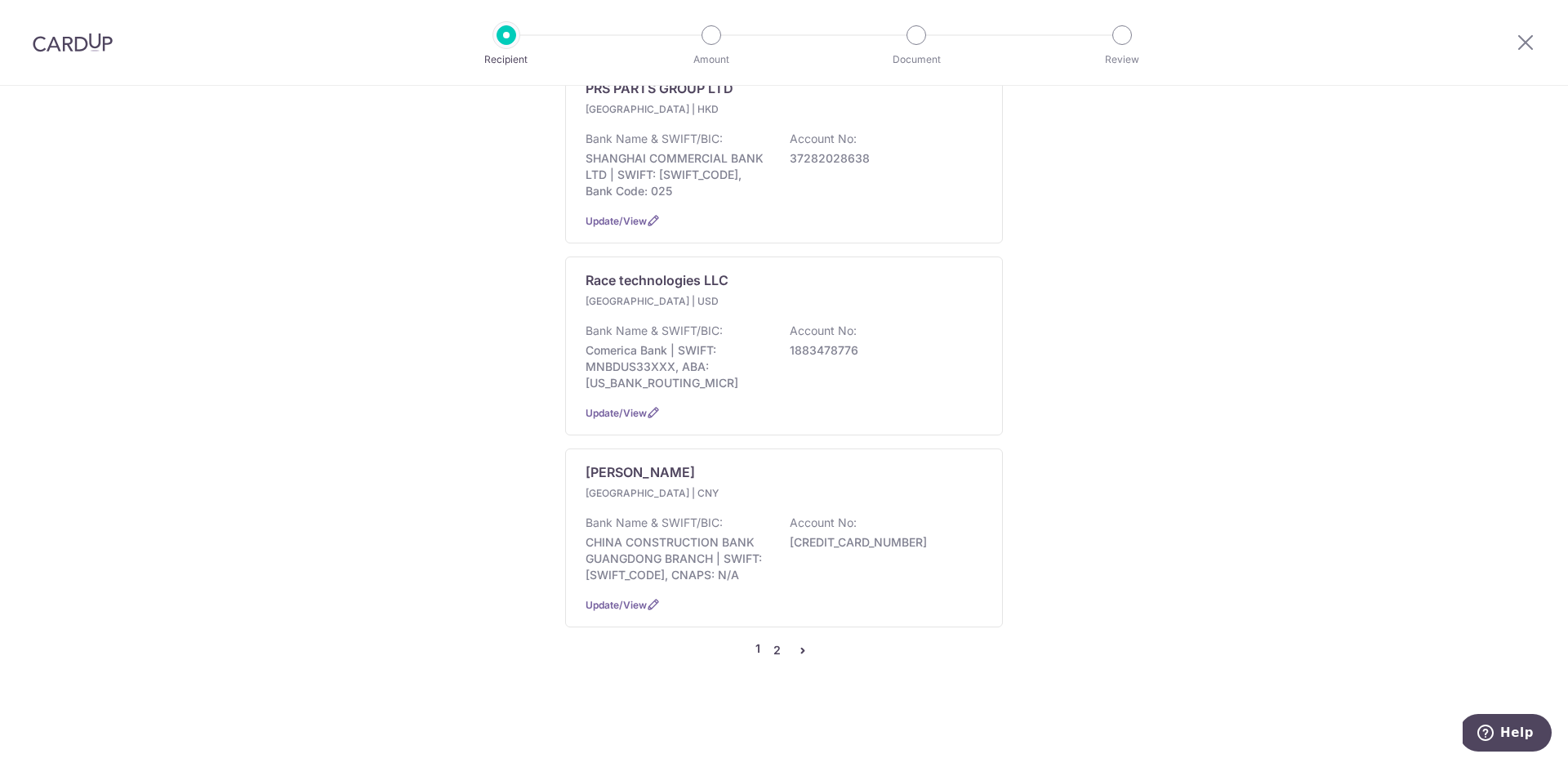
click at [771, 657] on link "2" at bounding box center [777, 650] width 20 height 20
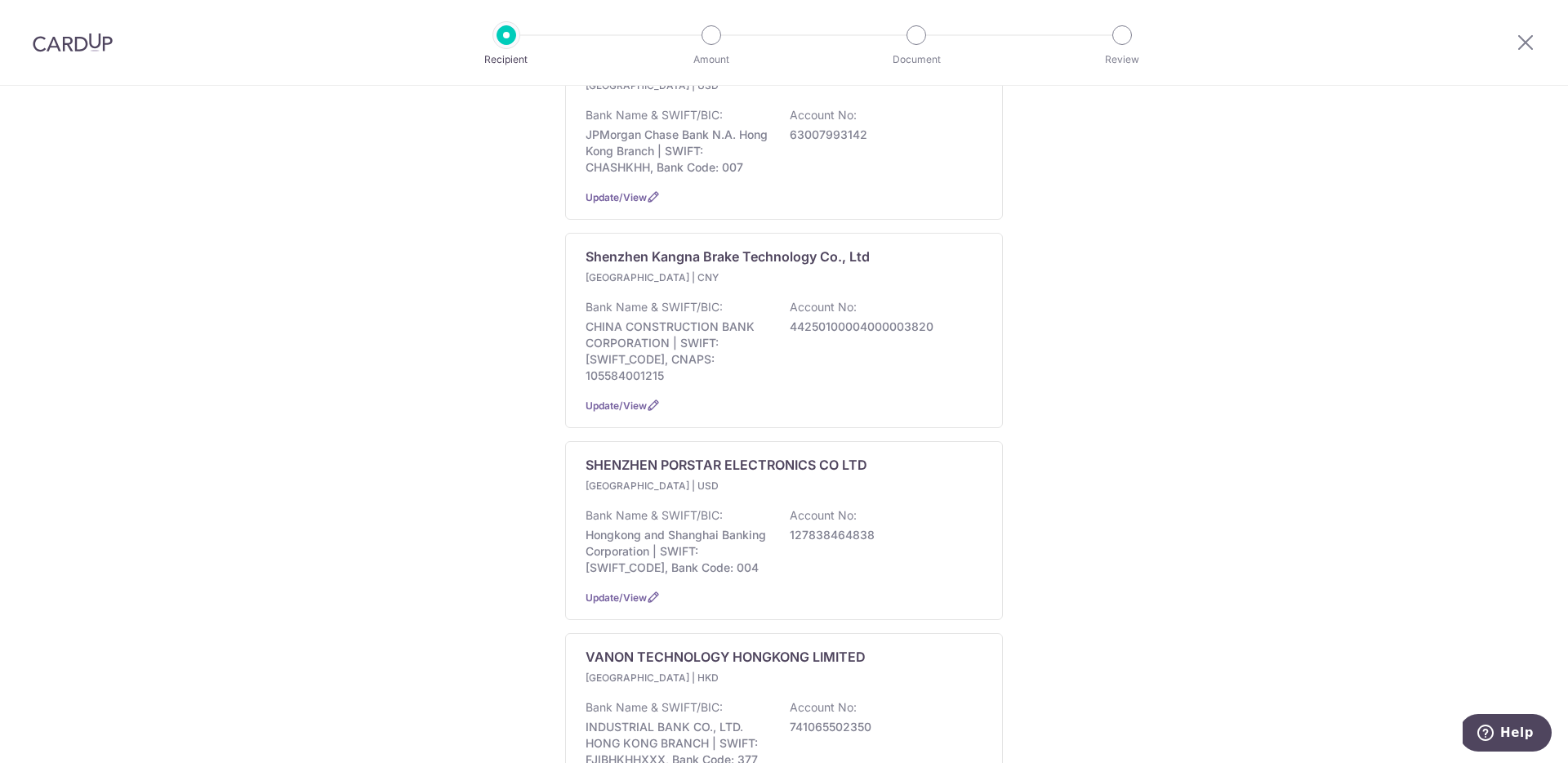
scroll to position [696, 0]
